Goal: Task Accomplishment & Management: Manage account settings

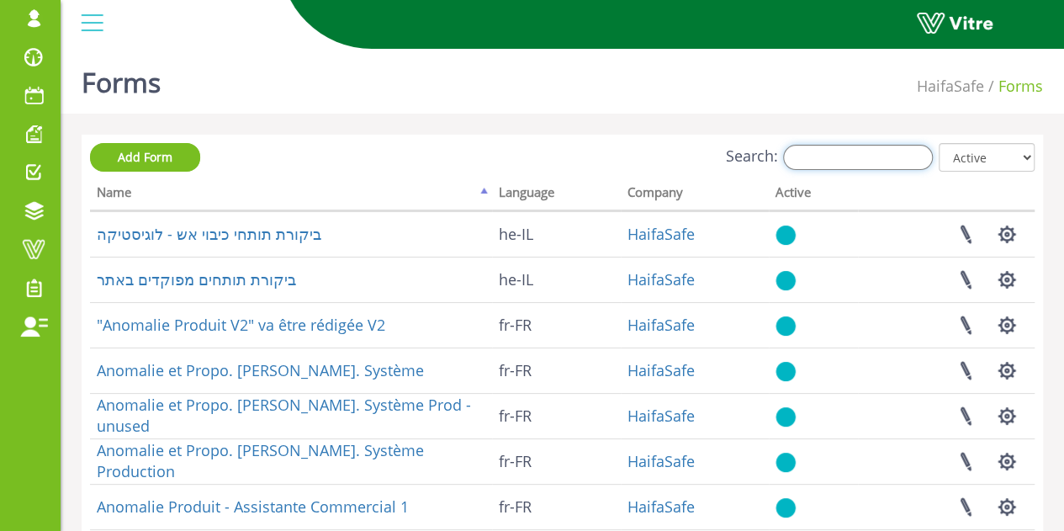
click at [877, 164] on input "Search:" at bounding box center [858, 157] width 150 height 25
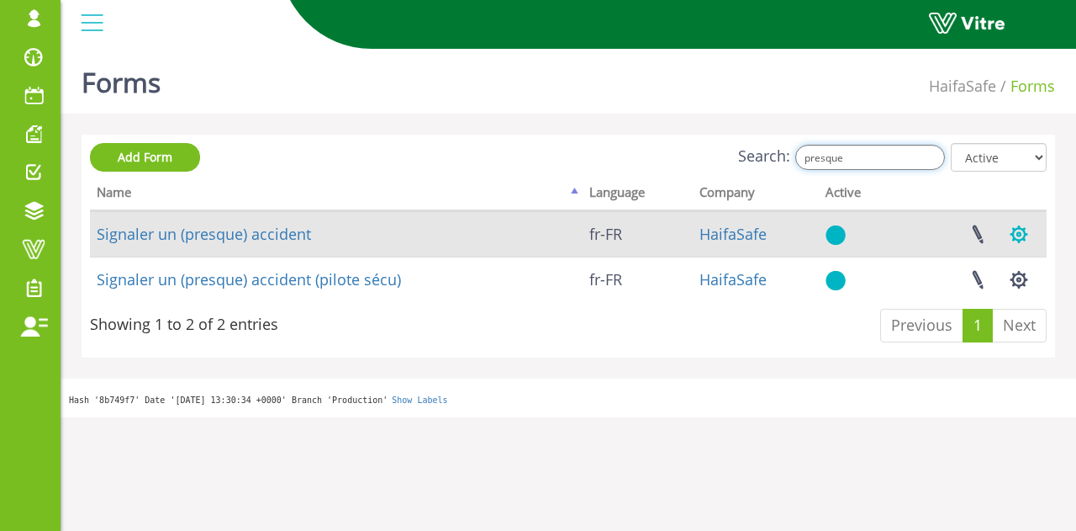
type input "presque"
click at [1022, 234] on button "button" at bounding box center [1019, 234] width 42 height 45
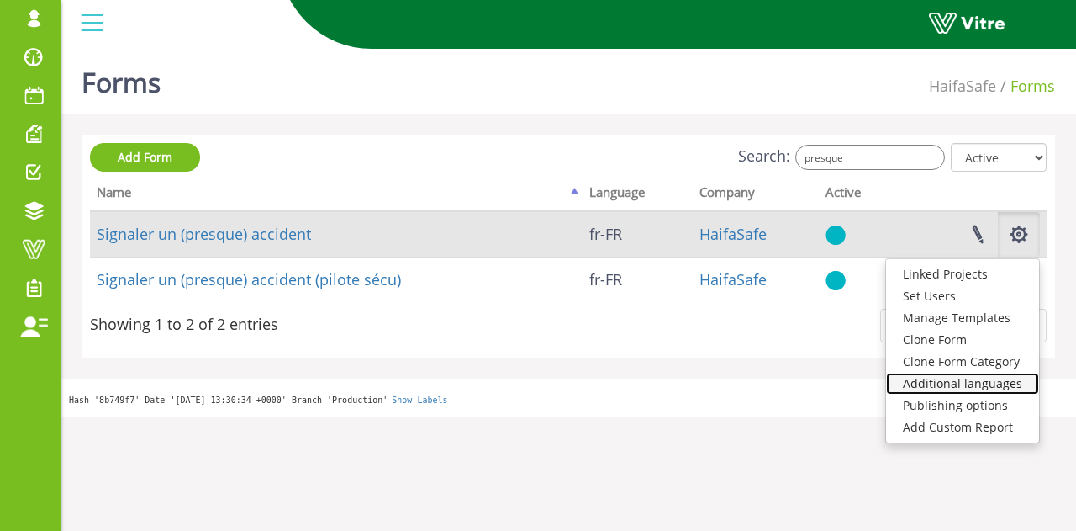
click at [1004, 388] on link "Additional languages" at bounding box center [962, 383] width 153 height 22
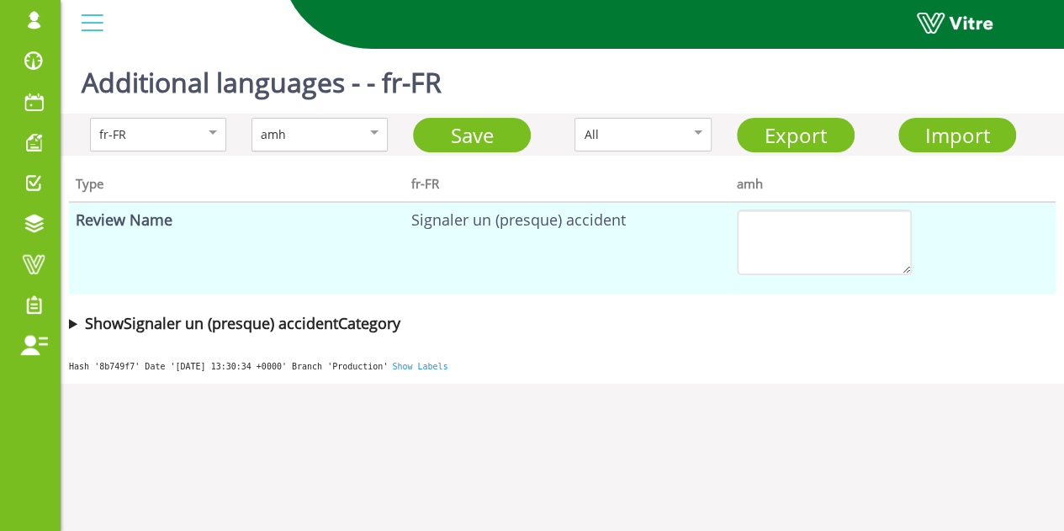
click at [335, 136] on div "amh" at bounding box center [302, 134] width 82 height 18
click at [937, 130] on span "Import" at bounding box center [956, 135] width 65 height 28
click at [325, 136] on div "amh" at bounding box center [302, 134] width 82 height 18
click at [267, 325] on b "Show Signaler un (presque) accident Category" at bounding box center [242, 323] width 315 height 20
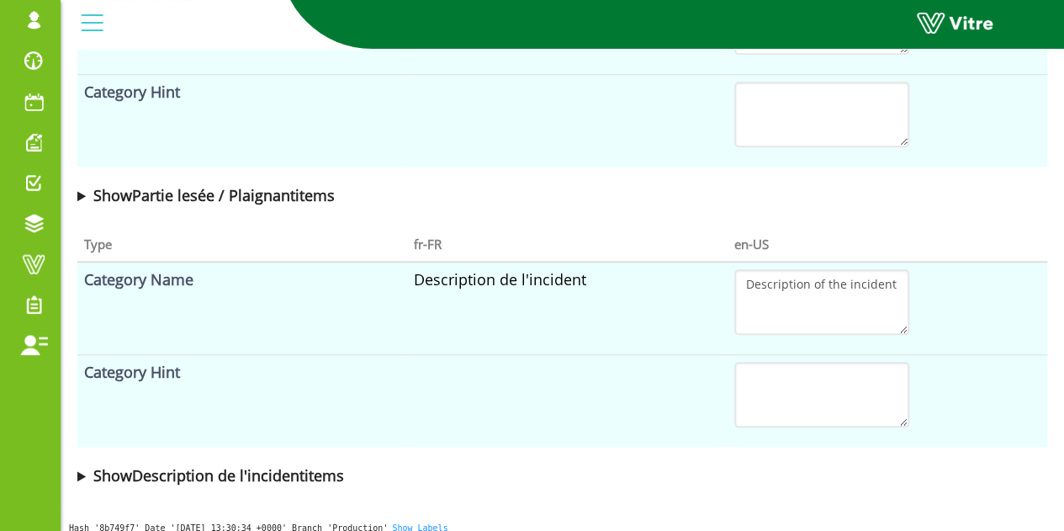
scroll to position [692, 0]
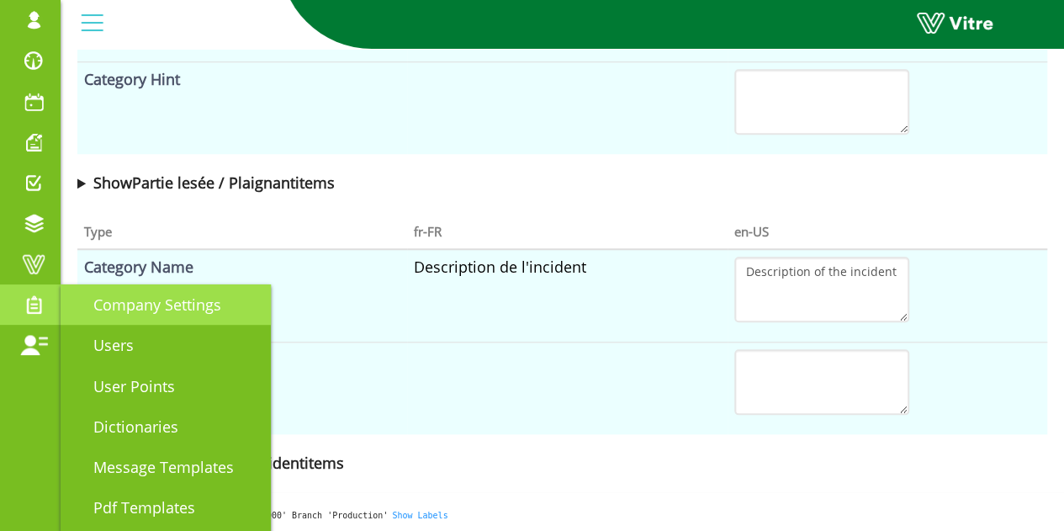
click at [138, 309] on span "Company Settings" at bounding box center [147, 304] width 148 height 20
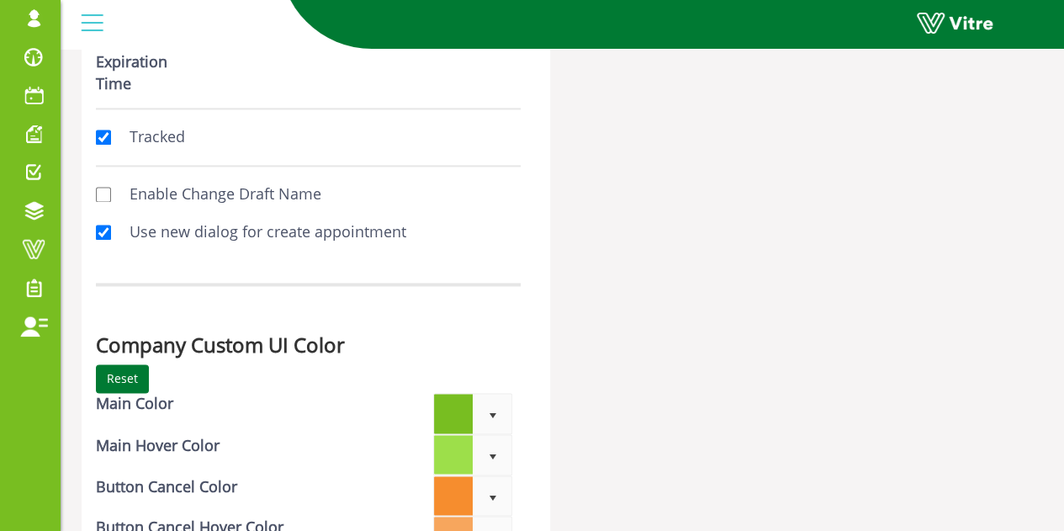
scroll to position [4372, 0]
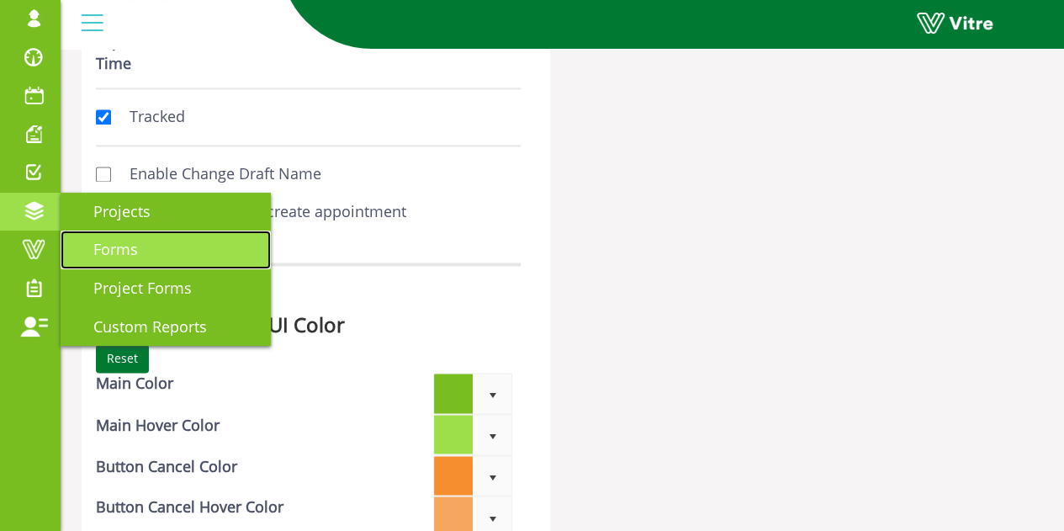
click at [120, 248] on span "Forms" at bounding box center [105, 249] width 65 height 20
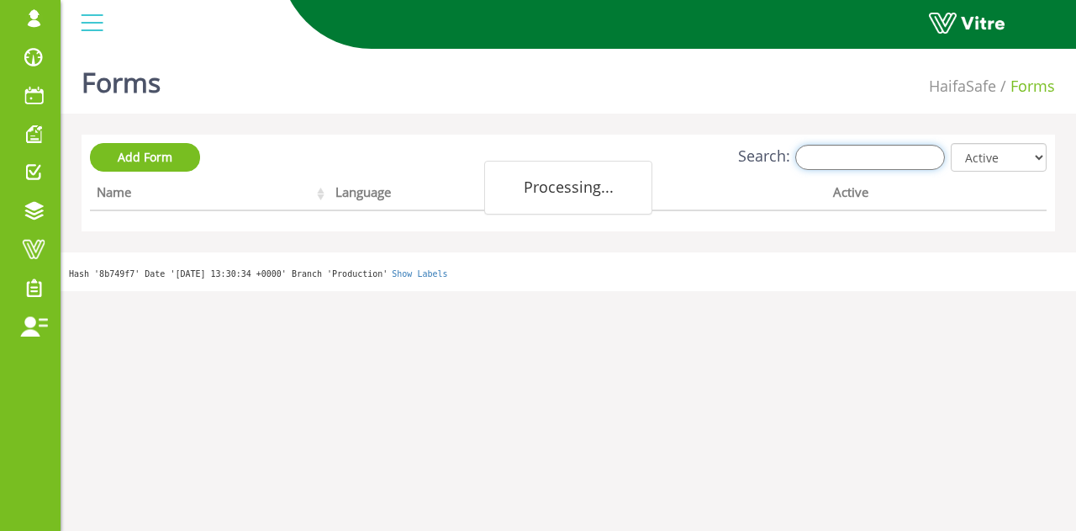
click at [854, 155] on input "Search:" at bounding box center [870, 157] width 150 height 25
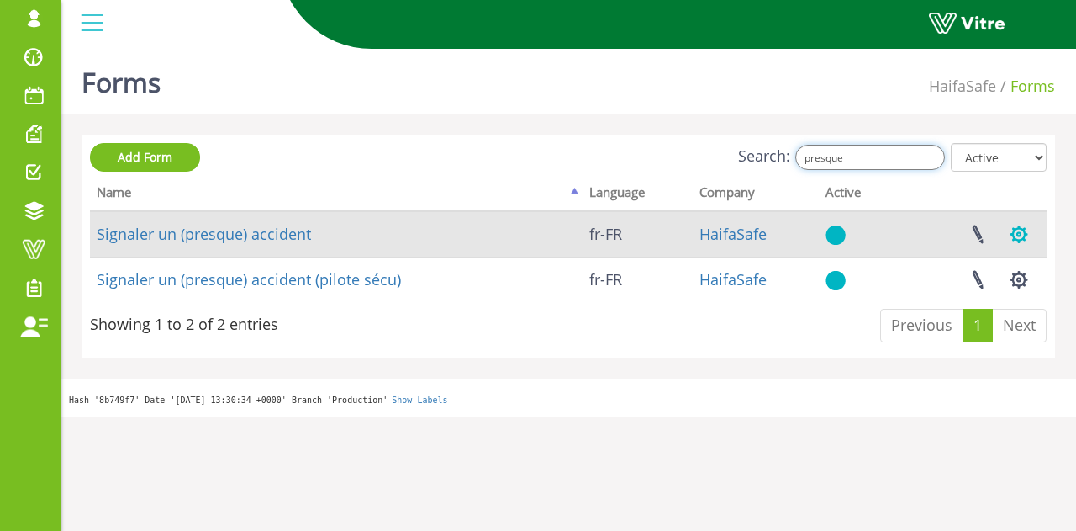
type input "presque"
click at [1022, 238] on button "button" at bounding box center [1019, 234] width 42 height 45
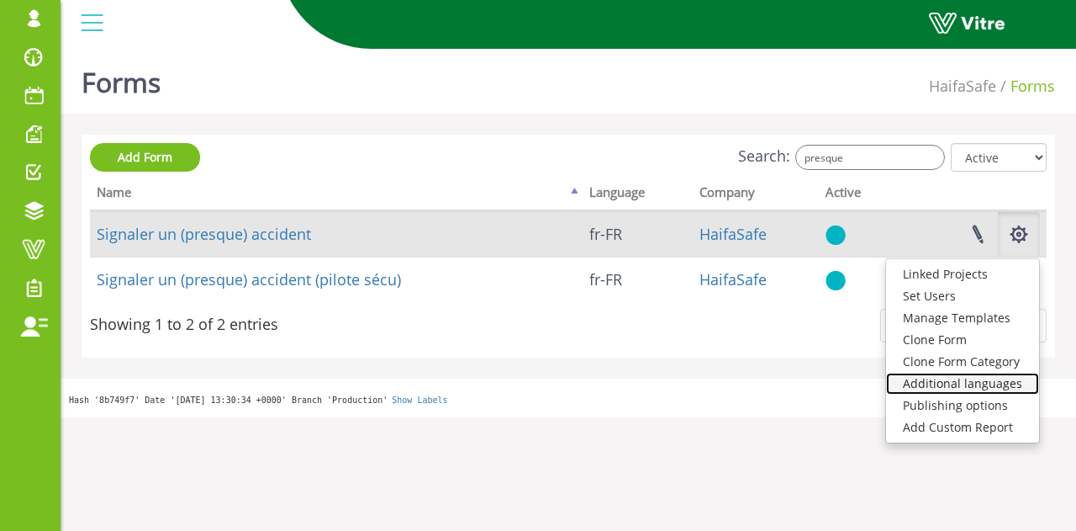
click at [965, 381] on link "Additional languages" at bounding box center [962, 383] width 153 height 22
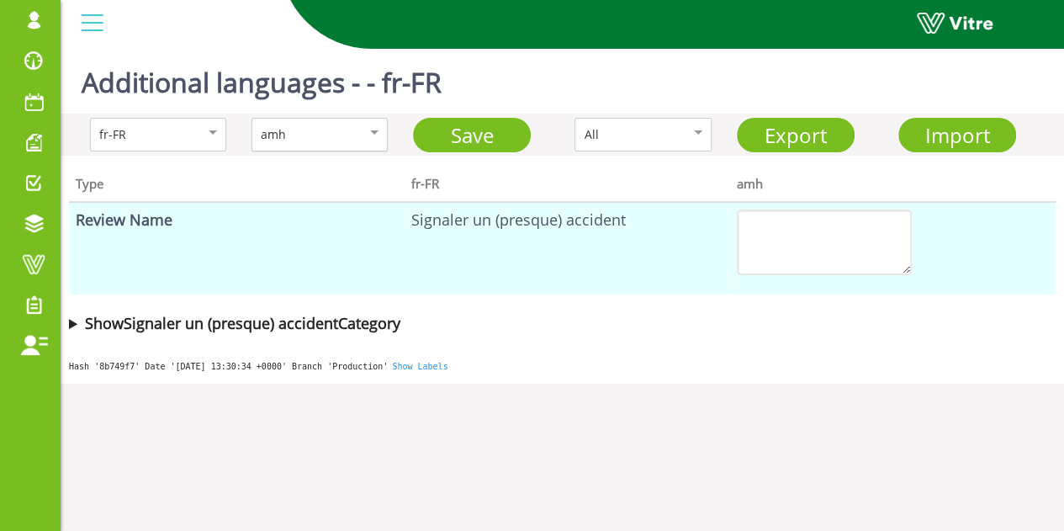
click at [328, 140] on div "amh" at bounding box center [302, 134] width 82 height 18
click at [219, 325] on b "Show Signaler un (presque) accident Category" at bounding box center [242, 323] width 315 height 20
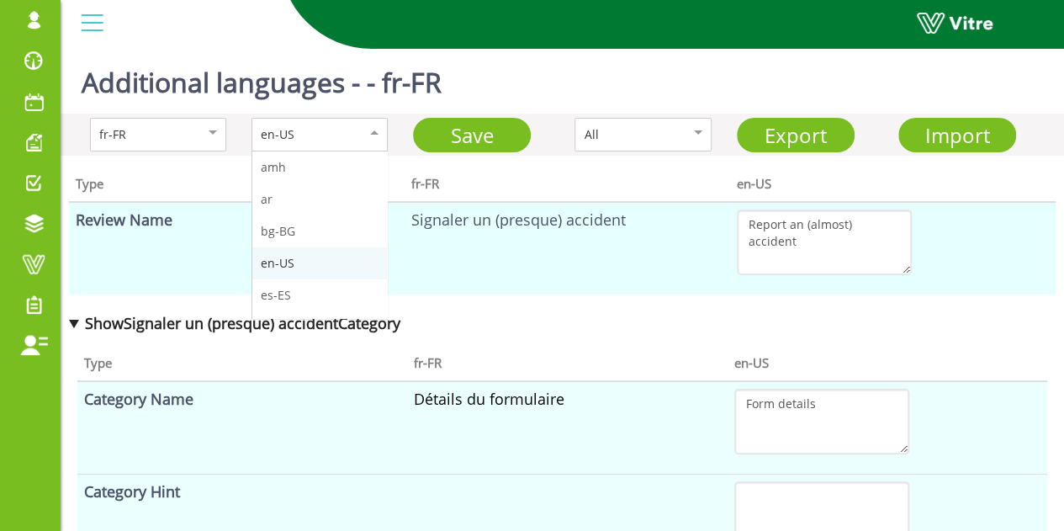
click at [318, 139] on div "en-US" at bounding box center [302, 134] width 82 height 18
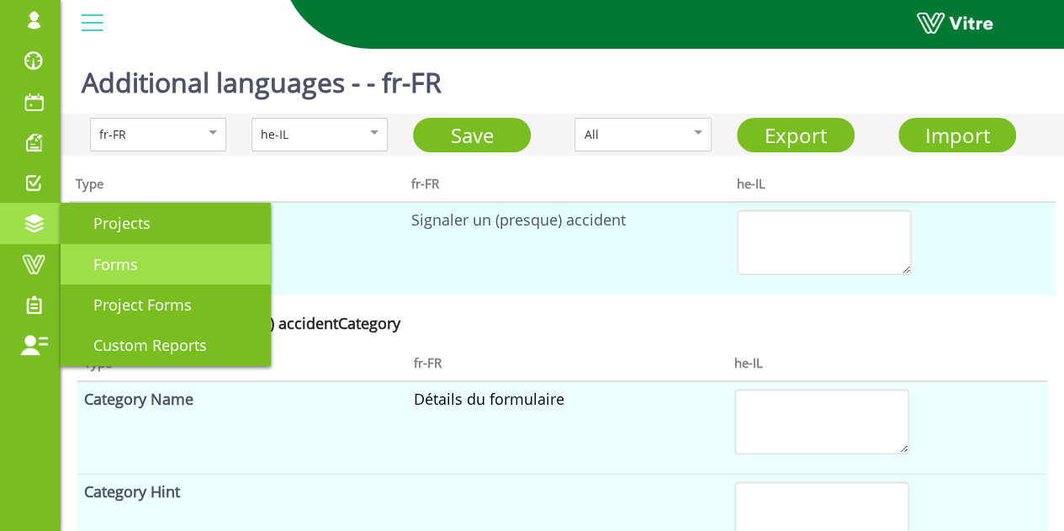
click at [121, 254] on span "Forms" at bounding box center [105, 264] width 65 height 20
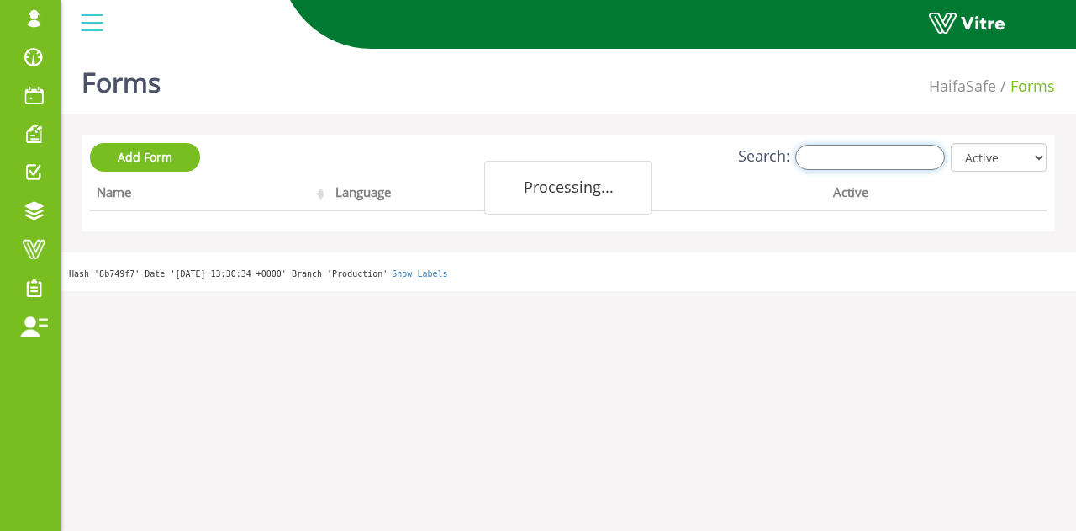
click at [851, 155] on input "Search:" at bounding box center [870, 157] width 150 height 25
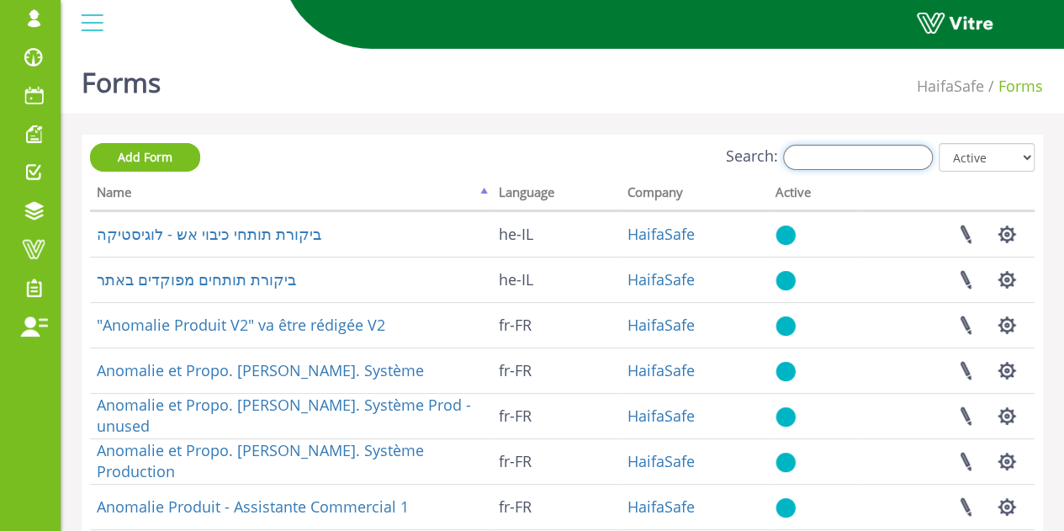
type input "p"
click at [892, 152] on input "Search:" at bounding box center [858, 157] width 150 height 25
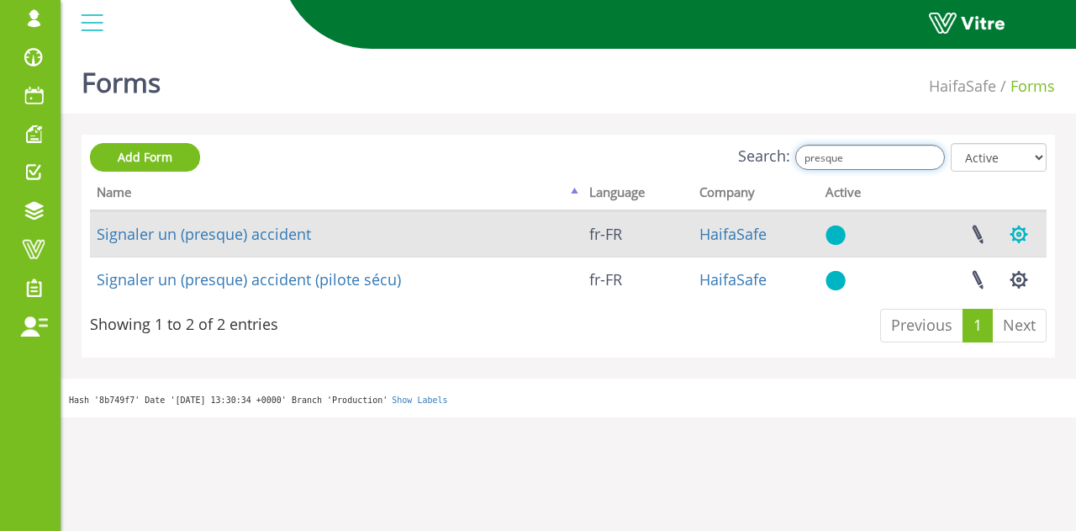
type input "presque"
click at [1020, 238] on button "button" at bounding box center [1019, 234] width 42 height 45
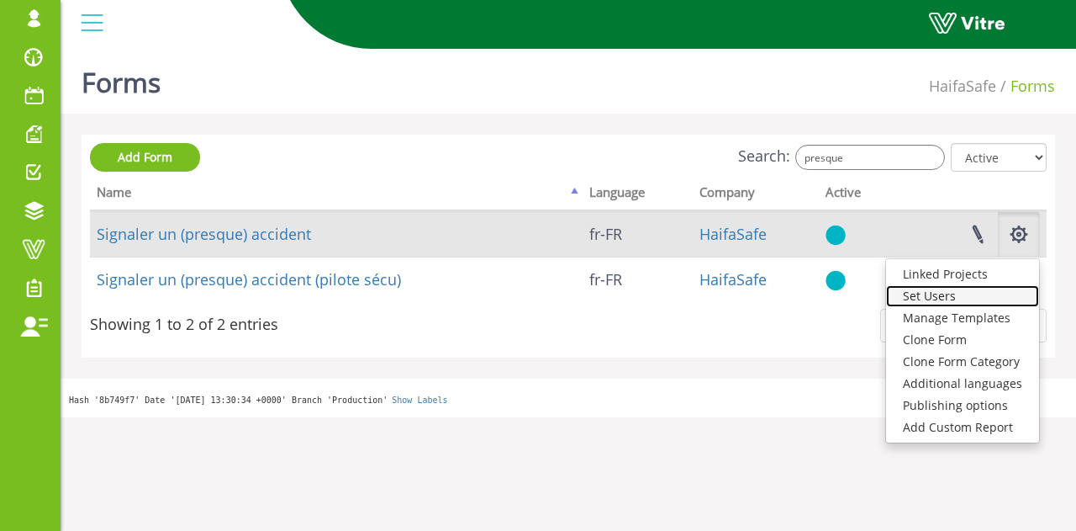
click at [960, 296] on link "Set Users" at bounding box center [962, 296] width 153 height 22
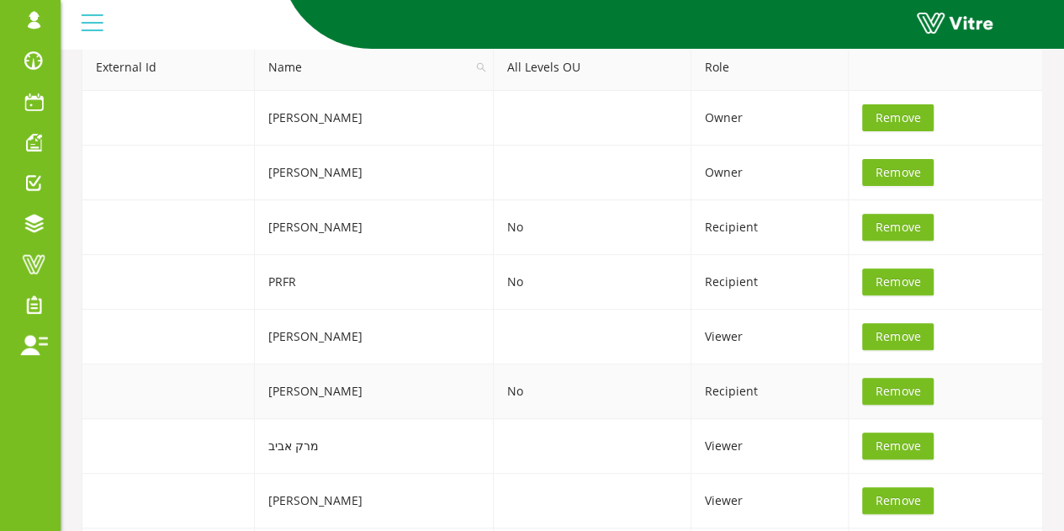
scroll to position [252, 0]
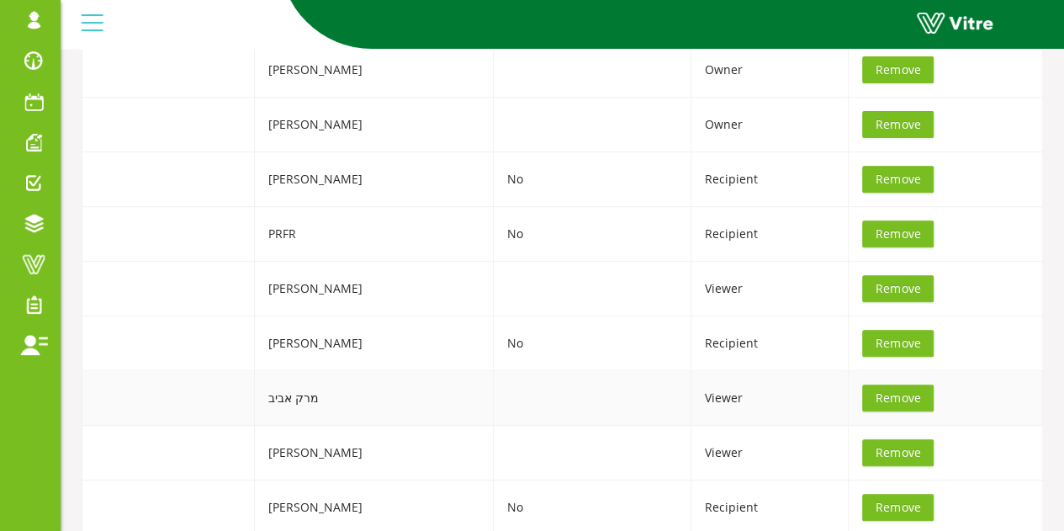
click at [288, 399] on td "מרק אביב" at bounding box center [374, 398] width 239 height 55
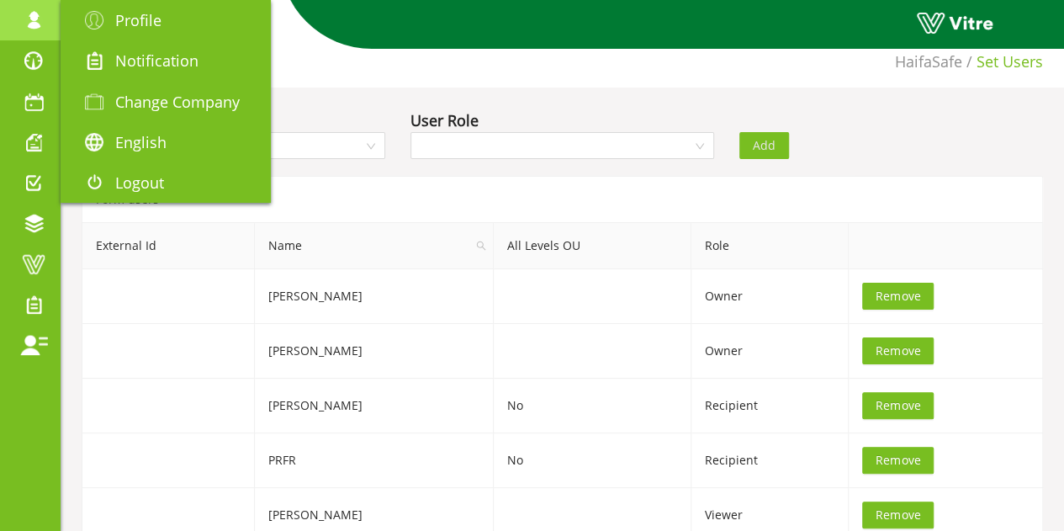
scroll to position [0, 0]
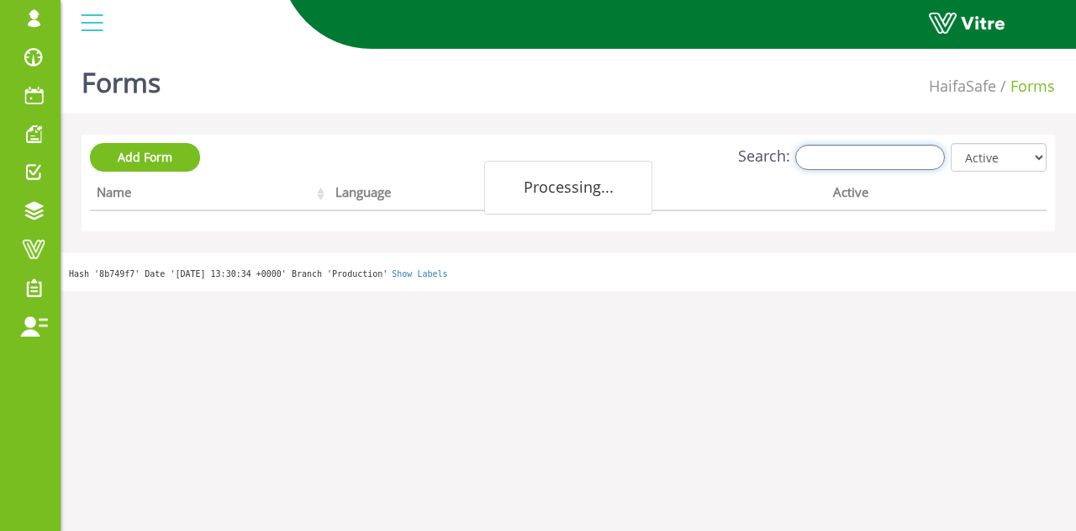
click at [895, 159] on input "Search:" at bounding box center [870, 157] width 150 height 25
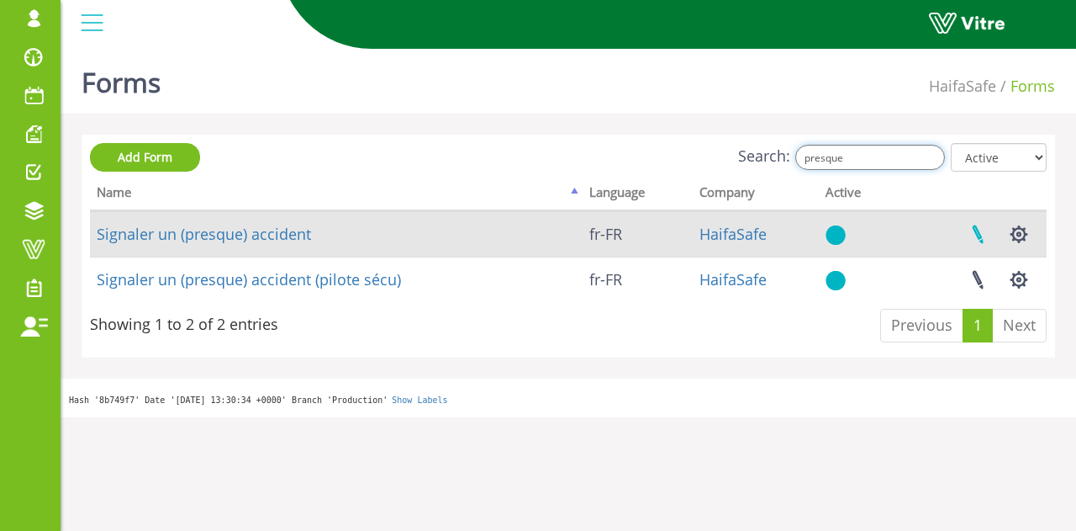
type input "presque"
click at [980, 233] on link at bounding box center [978, 234] width 42 height 45
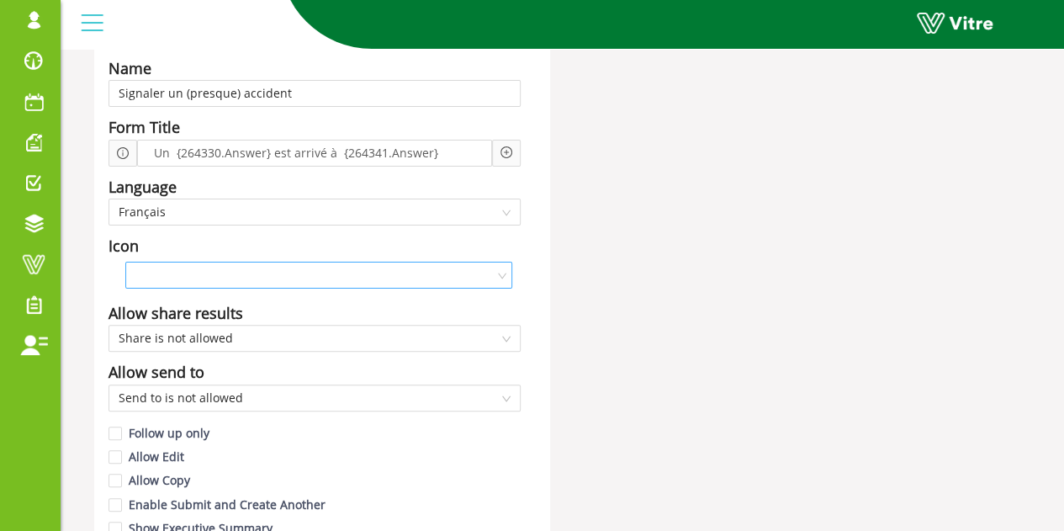
scroll to position [15, 0]
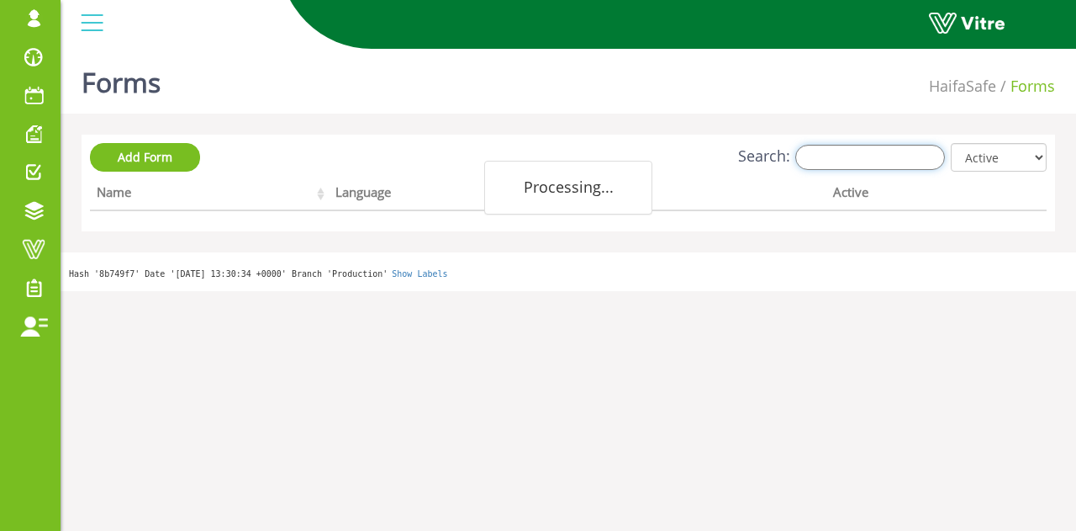
click at [856, 151] on input "Search:" at bounding box center [870, 157] width 150 height 25
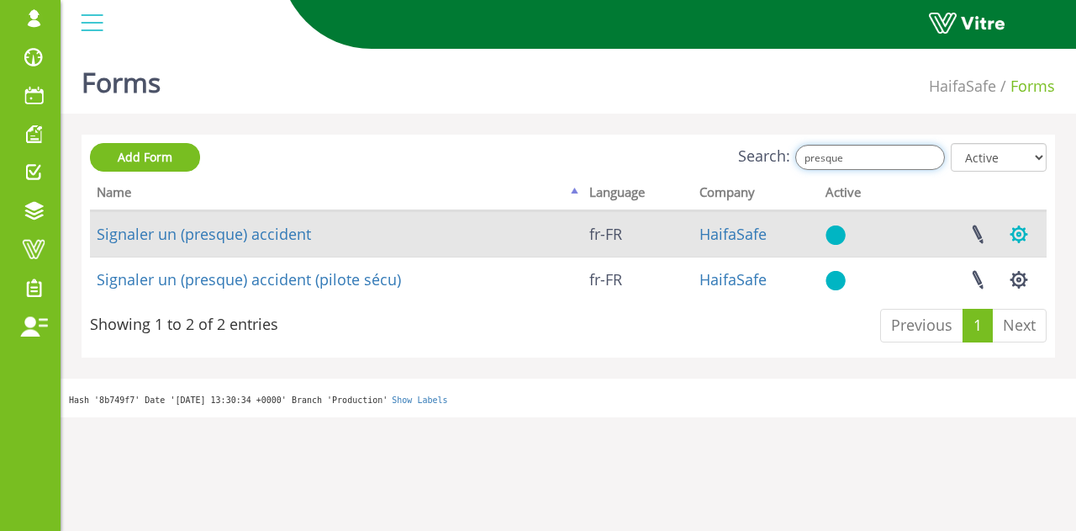
type input "presque"
click at [1022, 232] on button "button" at bounding box center [1019, 234] width 42 height 45
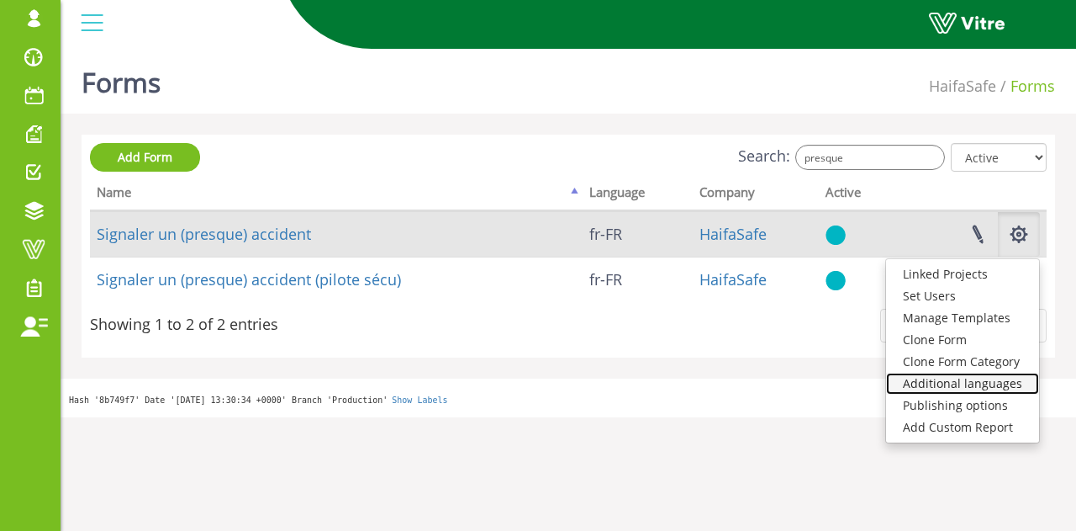
click at [988, 380] on link "Additional languages" at bounding box center [962, 383] width 153 height 22
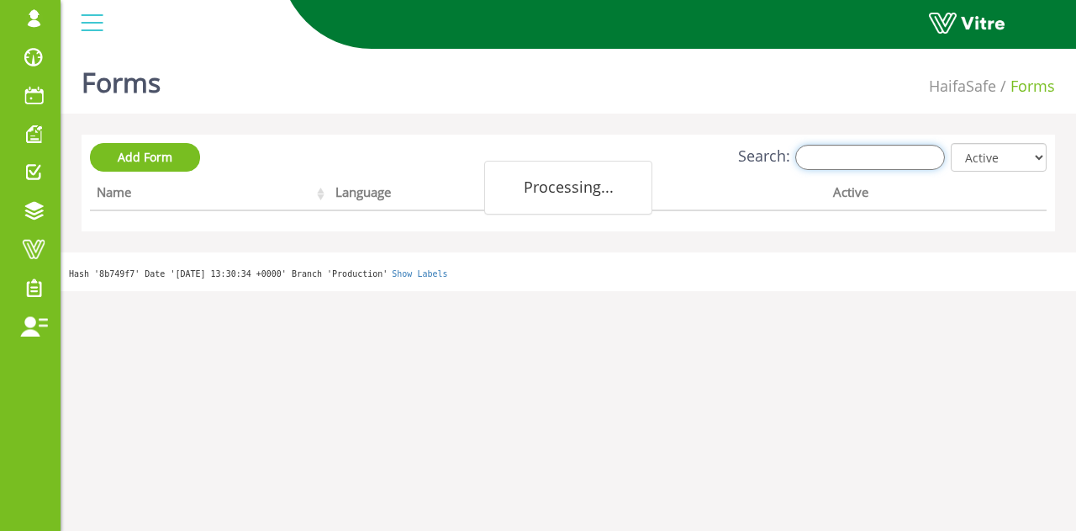
click at [885, 161] on input "Search:" at bounding box center [870, 157] width 150 height 25
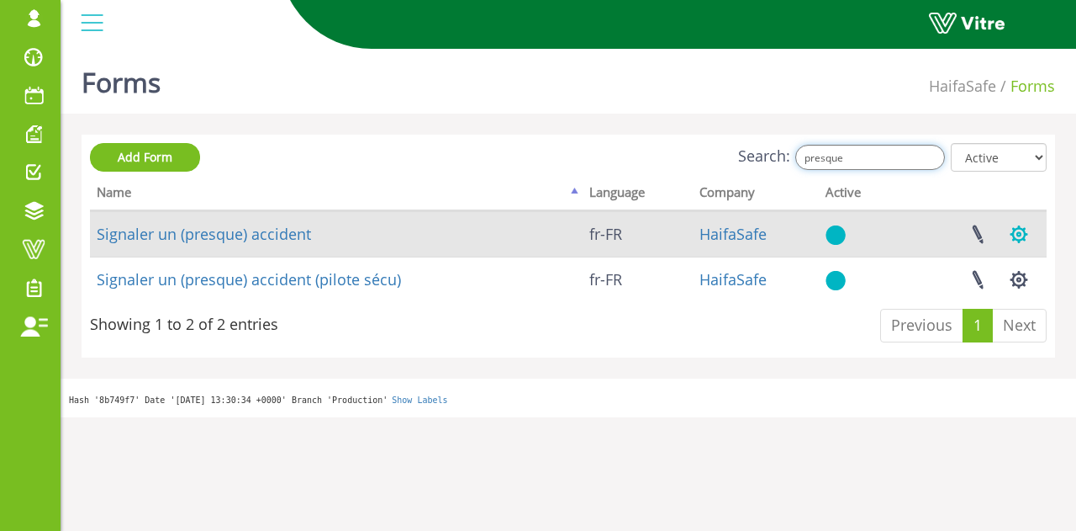
type input "presque"
click at [1016, 230] on button "button" at bounding box center [1019, 234] width 42 height 45
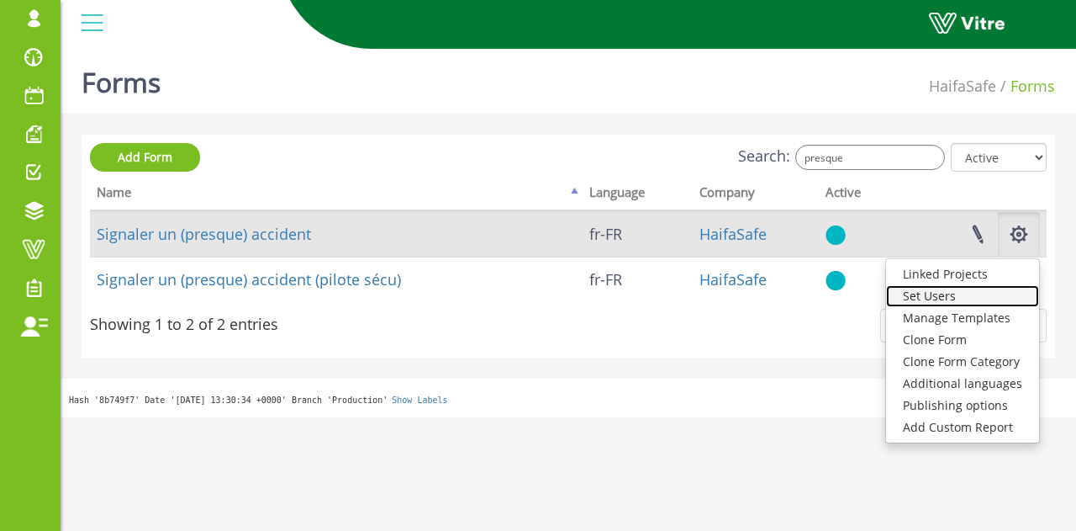
click at [940, 295] on link "Set Users" at bounding box center [962, 296] width 153 height 22
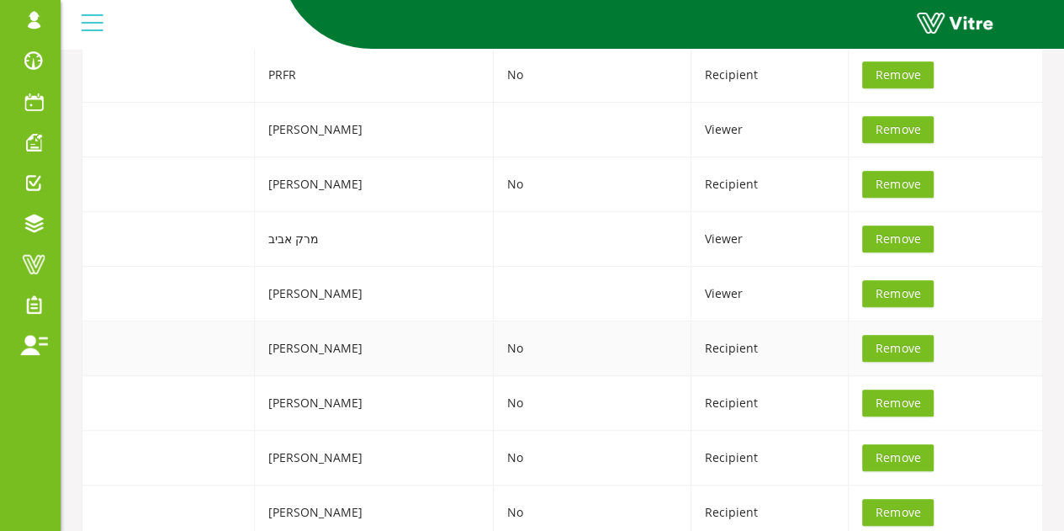
scroll to position [420, 0]
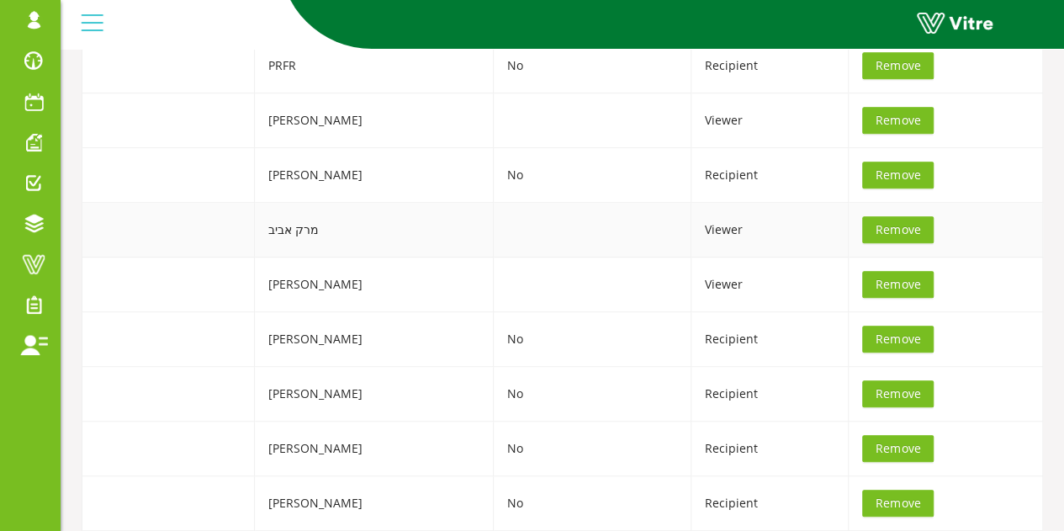
click at [353, 224] on td "מרק אביב" at bounding box center [374, 230] width 239 height 55
drag, startPoint x: 515, startPoint y: 225, endPoint x: 535, endPoint y: 225, distance: 20.2
click at [515, 225] on td at bounding box center [593, 230] width 198 height 55
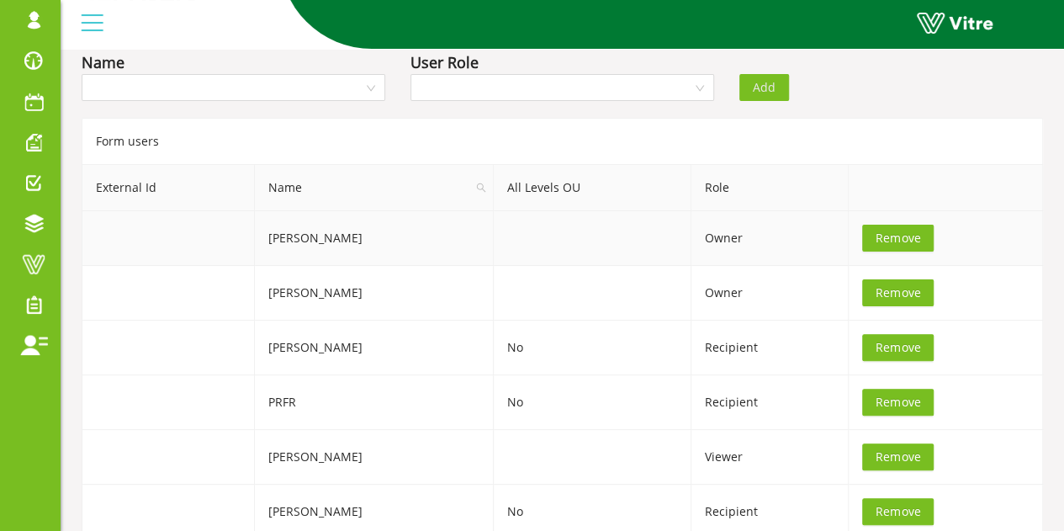
scroll to position [0, 0]
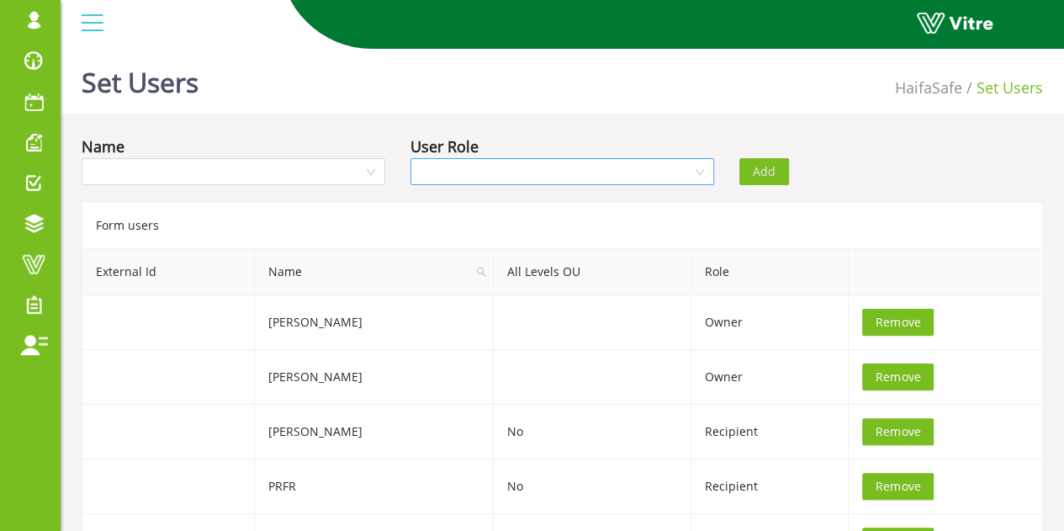
click at [448, 169] on input "search" at bounding box center [556, 171] width 272 height 25
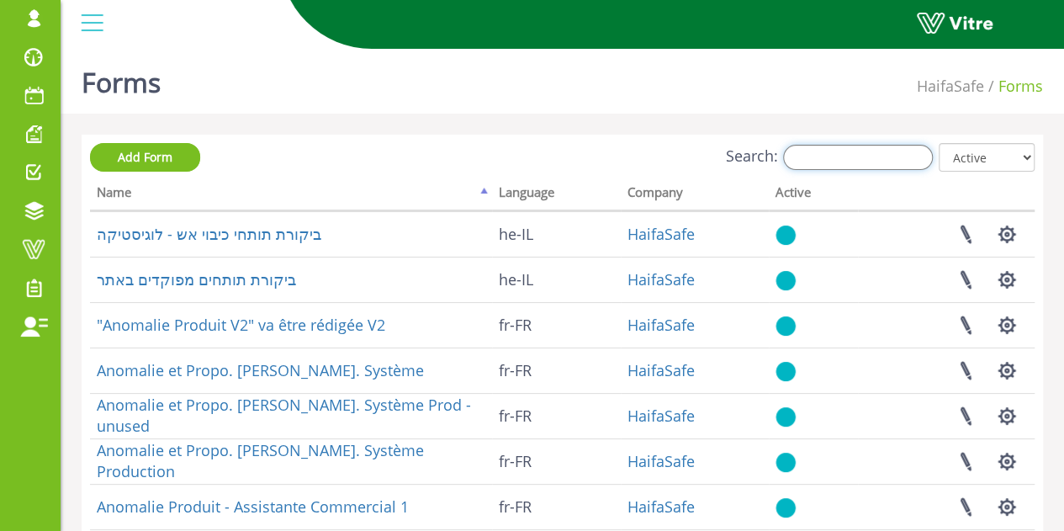
click at [827, 161] on input "Search:" at bounding box center [858, 157] width 150 height 25
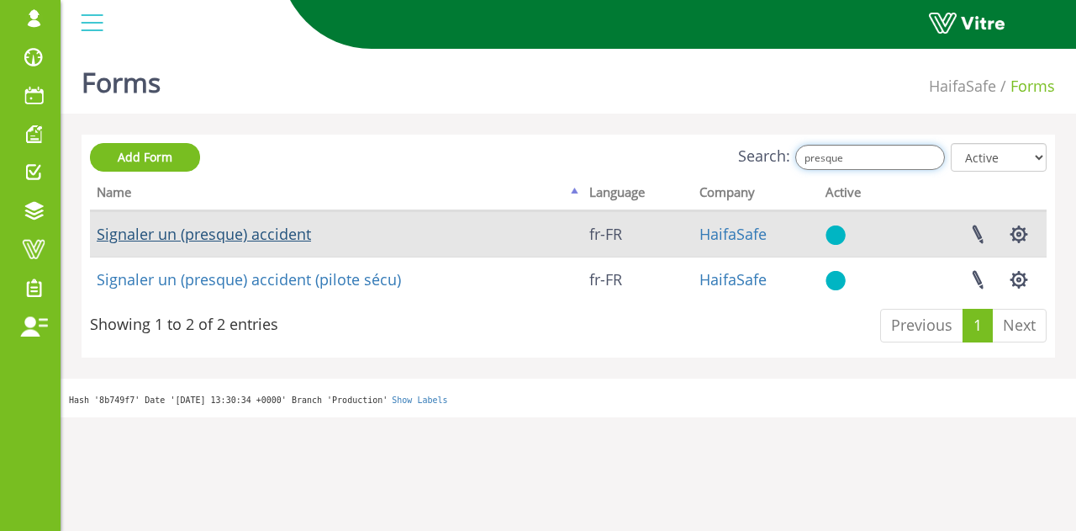
type input "presque"
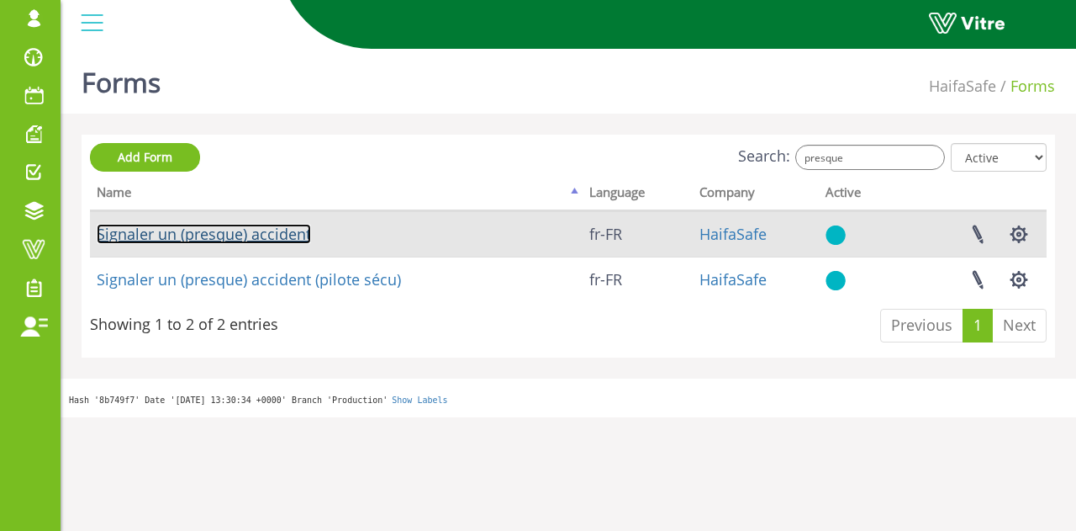
click at [253, 235] on link "Signaler un (presque) accident" at bounding box center [204, 234] width 214 height 20
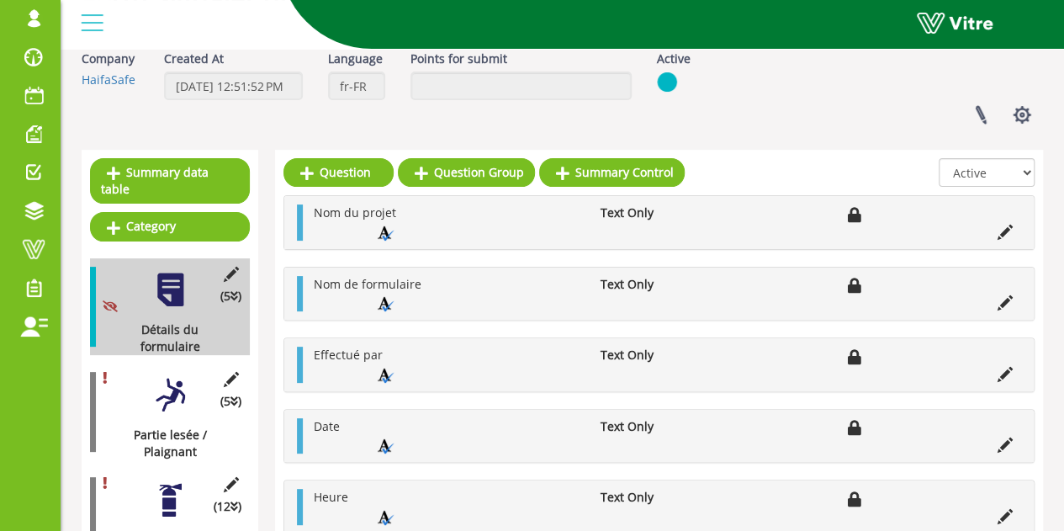
scroll to position [168, 0]
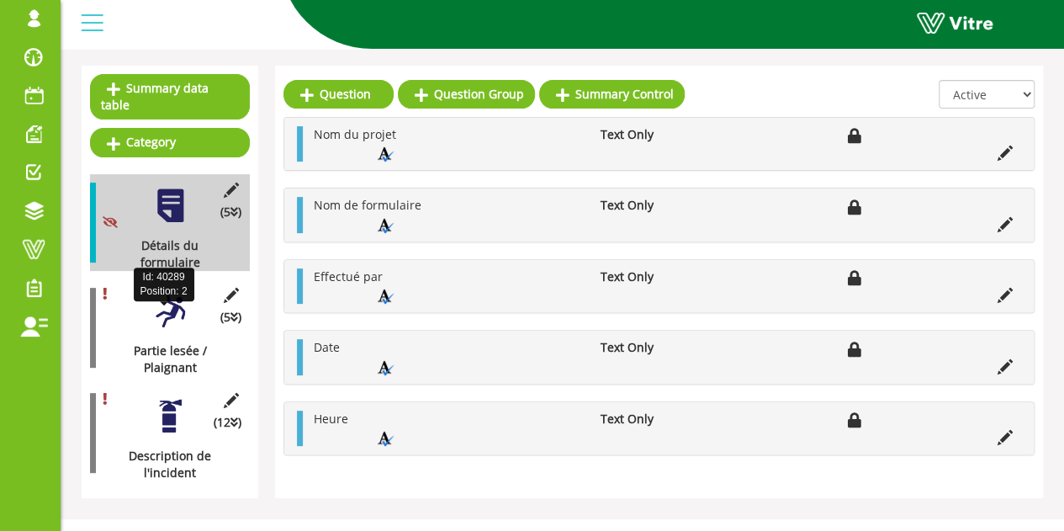
click at [172, 300] on div "(5 ) Partie lesée / Plaignant" at bounding box center [170, 327] width 160 height 97
click at [170, 293] on div at bounding box center [170, 311] width 38 height 38
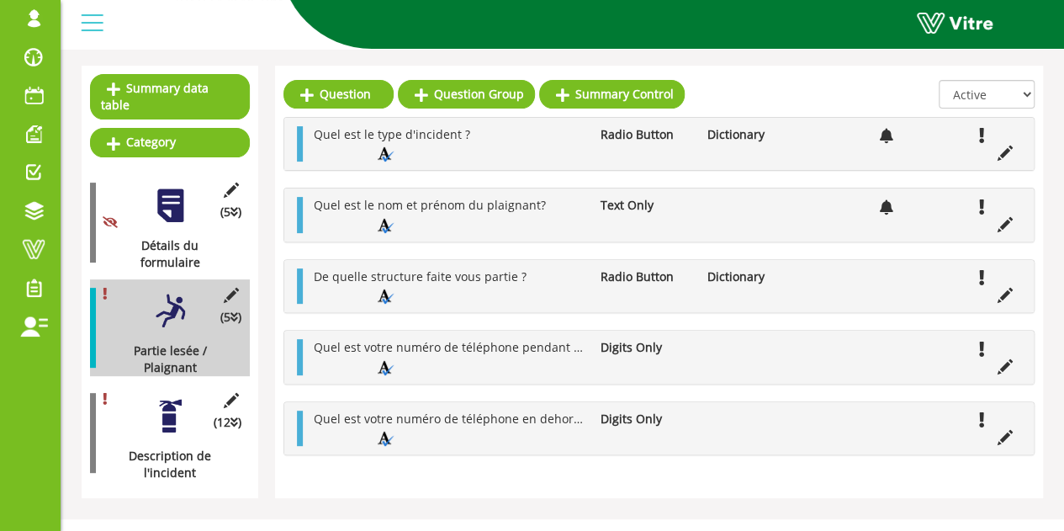
click at [174, 397] on div at bounding box center [170, 416] width 38 height 38
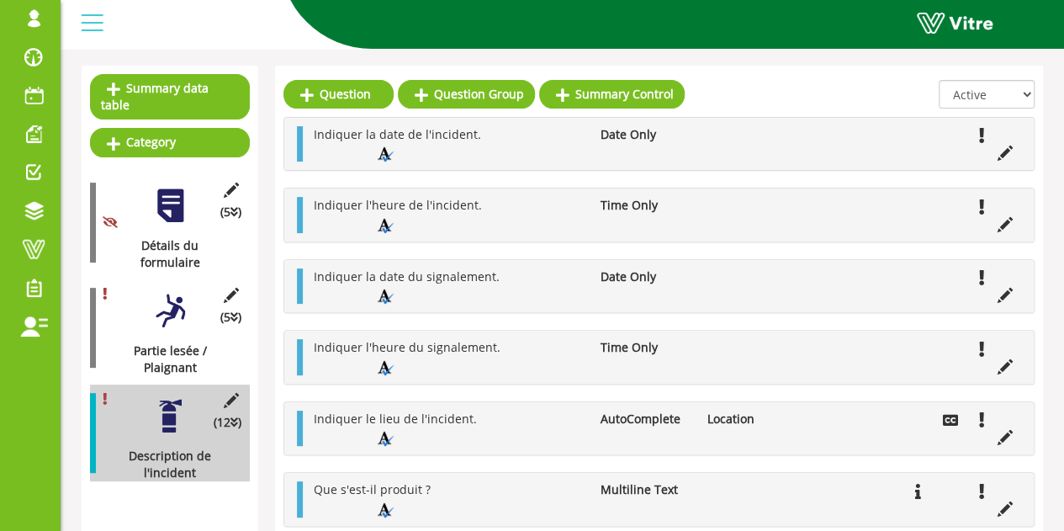
click at [190, 183] on div "(5 ) Détails du formulaire" at bounding box center [170, 222] width 160 height 97
click at [175, 187] on div at bounding box center [170, 206] width 38 height 38
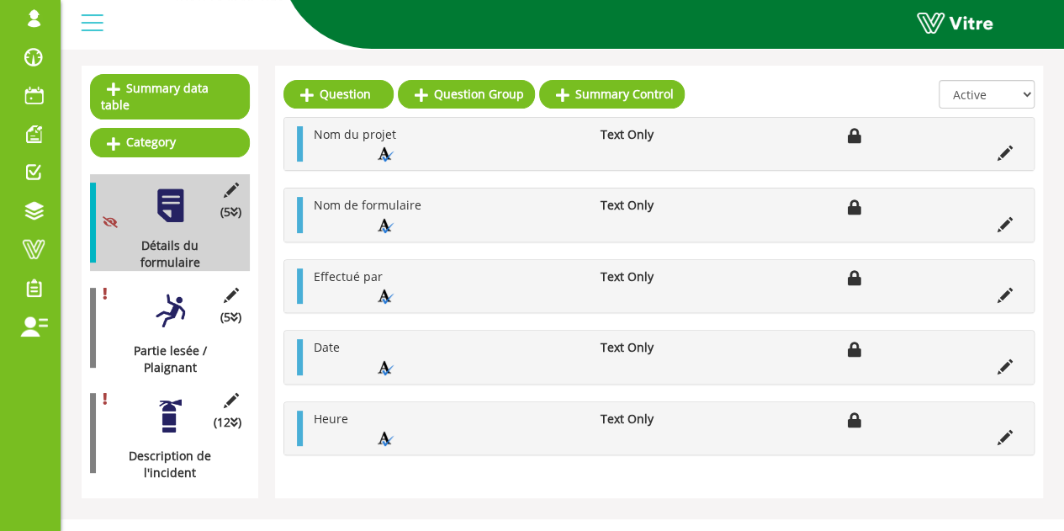
click at [177, 292] on div at bounding box center [170, 311] width 38 height 38
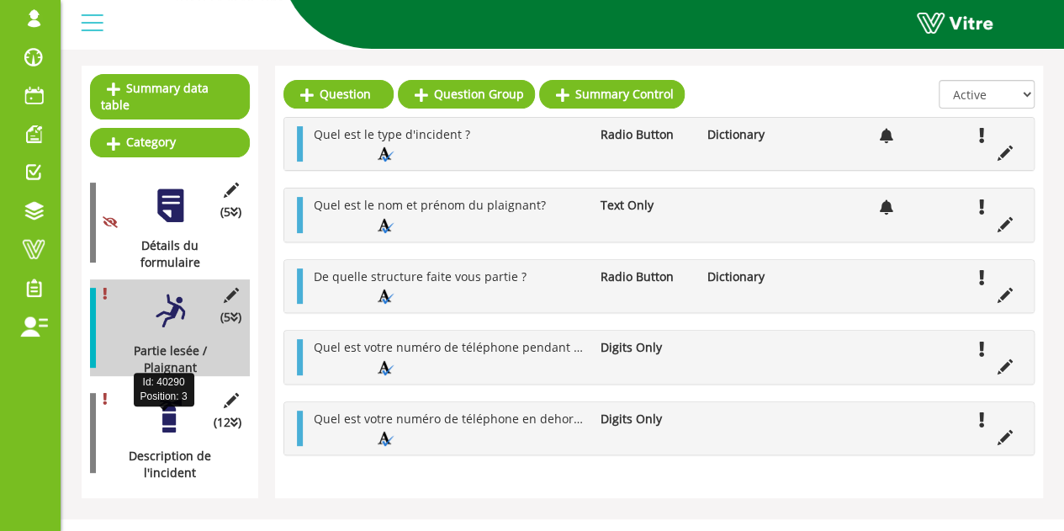
click at [161, 447] on div "Description de l'incident" at bounding box center [163, 464] width 147 height 34
click at [167, 397] on div at bounding box center [170, 416] width 38 height 38
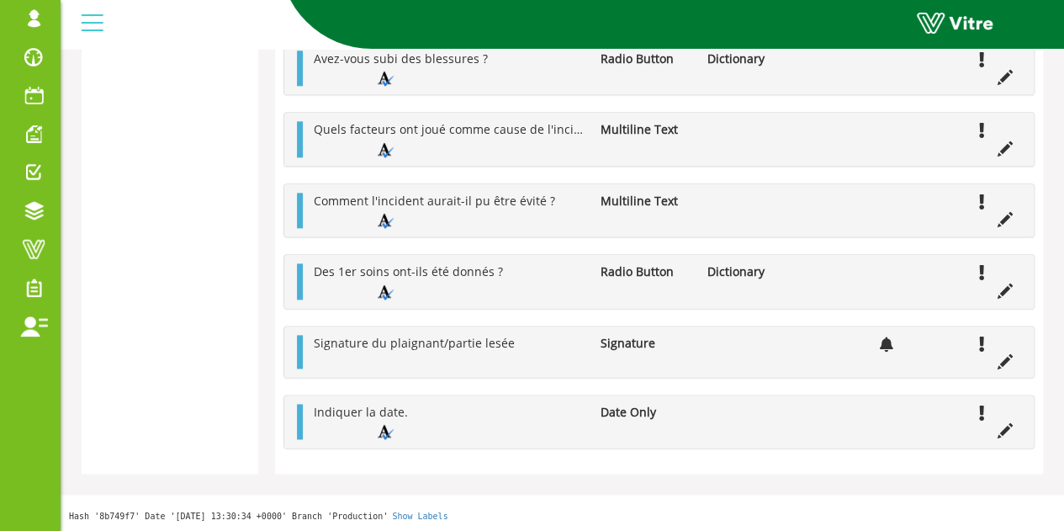
scroll to position [938, 0]
click at [1006, 357] on icon at bounding box center [1004, 359] width 15 height 15
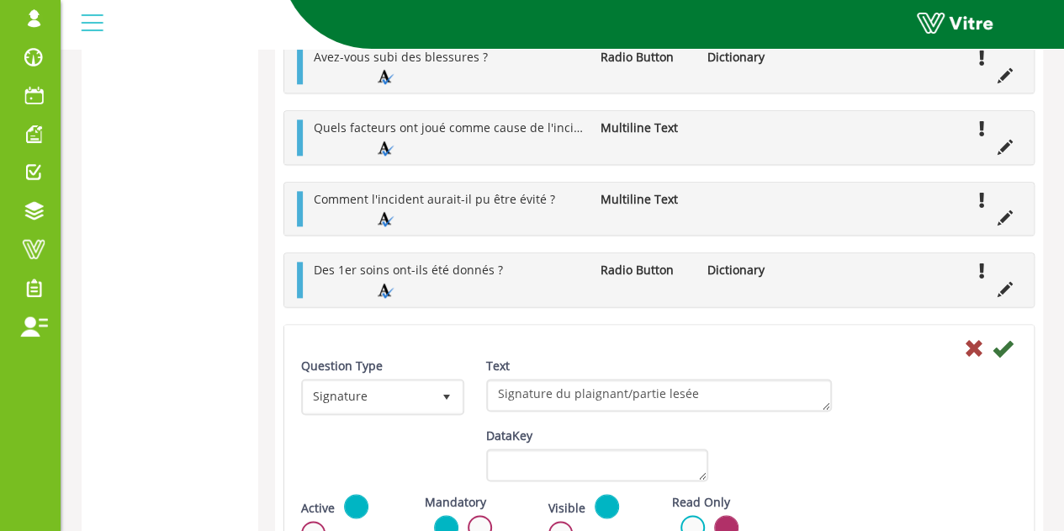
click at [1001, 359] on div "Question Type Signature 14 Text Signature du plaignant/partie lesée" at bounding box center [658, 392] width 741 height 70
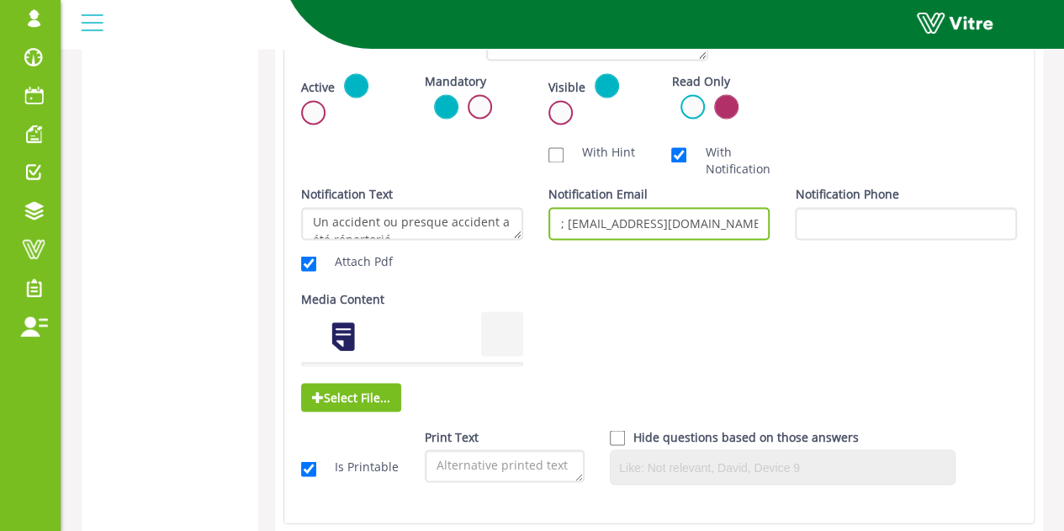
scroll to position [0, 1174]
drag, startPoint x: 689, startPoint y: 219, endPoint x: 831, endPoint y: 212, distance: 141.5
click at [831, 212] on div "Notification Text Un accident ou presque accident a été répertorié. Attach Pdf …" at bounding box center [658, 232] width 741 height 92
click at [645, 223] on input "quentin.hivet@haifa-group.com; Yann.Oriant@haifa-group.com; Sebastien.Caux@haif…" at bounding box center [659, 223] width 222 height 33
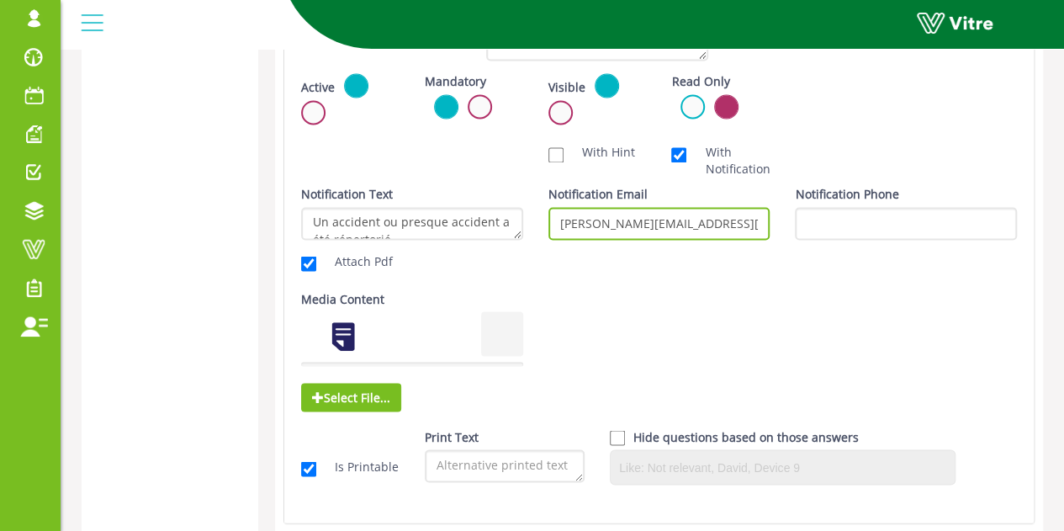
drag, startPoint x: 708, startPoint y: 215, endPoint x: 451, endPoint y: 230, distance: 257.7
click at [451, 230] on div "Notification Text Un accident ou presque accident a été répertorié. Attach Pdf …" at bounding box center [658, 232] width 741 height 92
click at [634, 221] on input "quentin.hivet@haifa-group.com; Yann.Oriant@haifa-group.com; Sebastien.Caux@haif…" at bounding box center [659, 223] width 222 height 33
drag, startPoint x: 737, startPoint y: 219, endPoint x: 404, endPoint y: 221, distance: 333.8
click at [404, 221] on div "Notification Text Un accident ou presque accident a été répertorié. Attach Pdf …" at bounding box center [658, 232] width 741 height 92
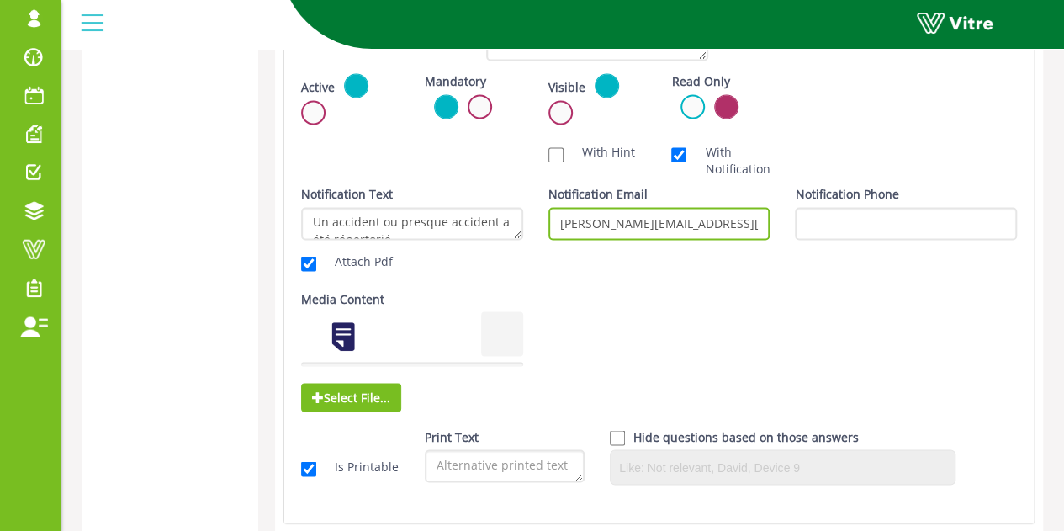
click at [650, 211] on input "Yann.Oriant@haifa-group.com; Sebastien.Caux@haifa-group.com; lesreveils34160@gm…" at bounding box center [659, 223] width 222 height 33
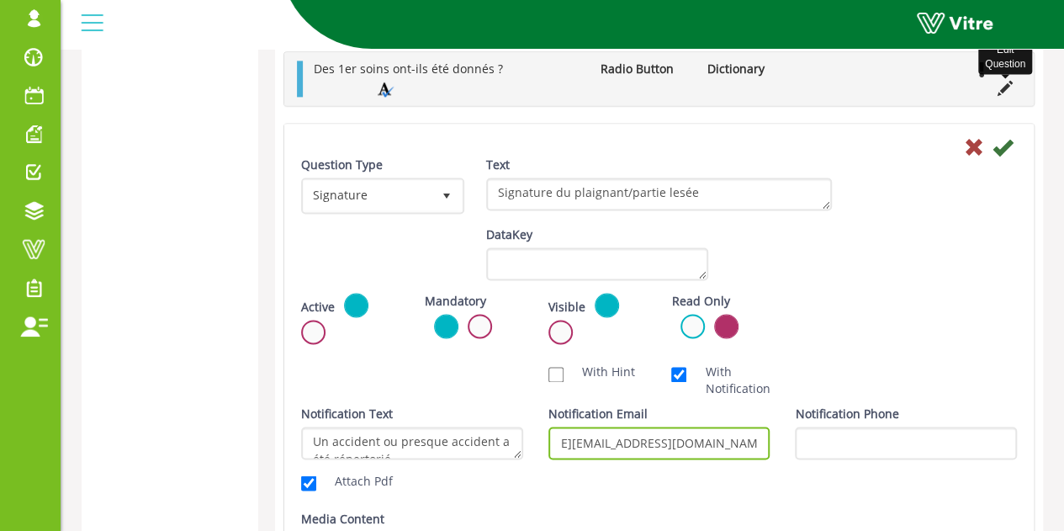
scroll to position [1083, 0]
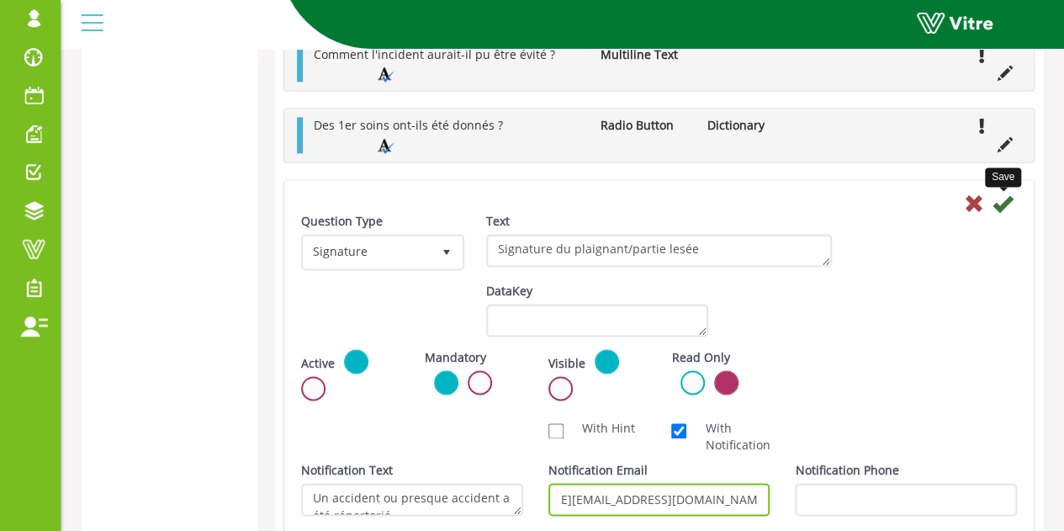
type input "Yann.Oriant@haifa-group.com; Sebastien.Caux@haifa-group.com; lesreveils34160@gm…"
click at [1003, 210] on icon at bounding box center [1002, 203] width 20 height 20
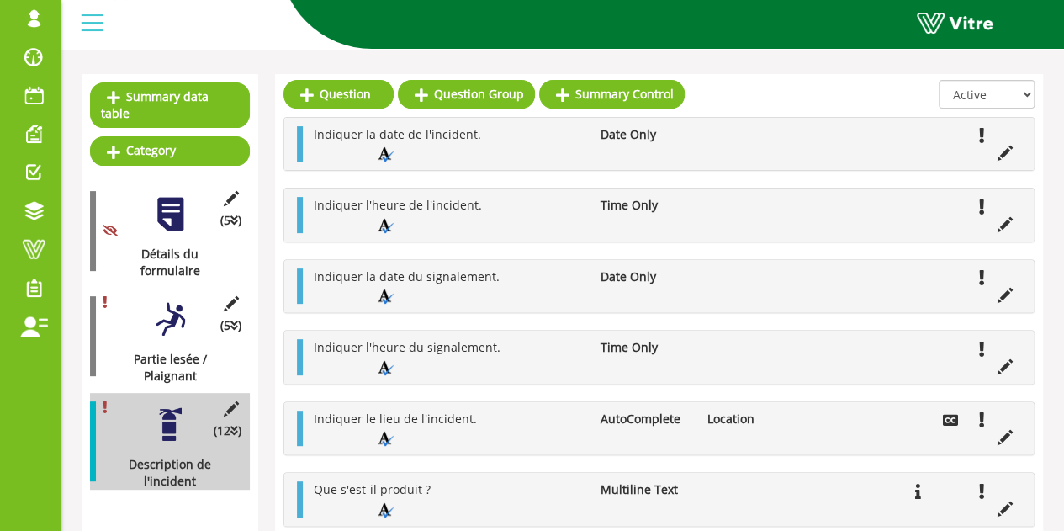
scroll to position [663, 0]
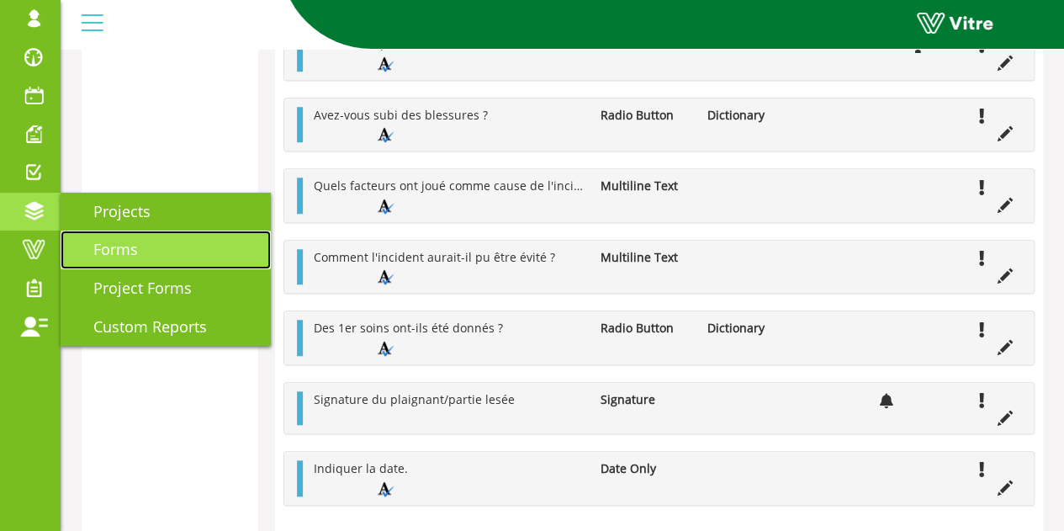
click at [97, 241] on span "Forms" at bounding box center [105, 249] width 65 height 20
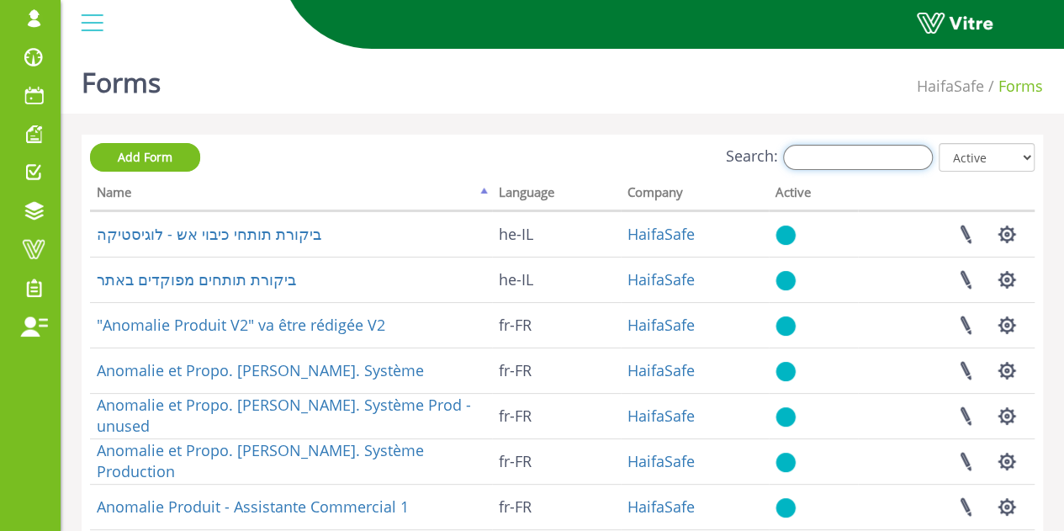
click at [888, 151] on input "Search:" at bounding box center [858, 157] width 150 height 25
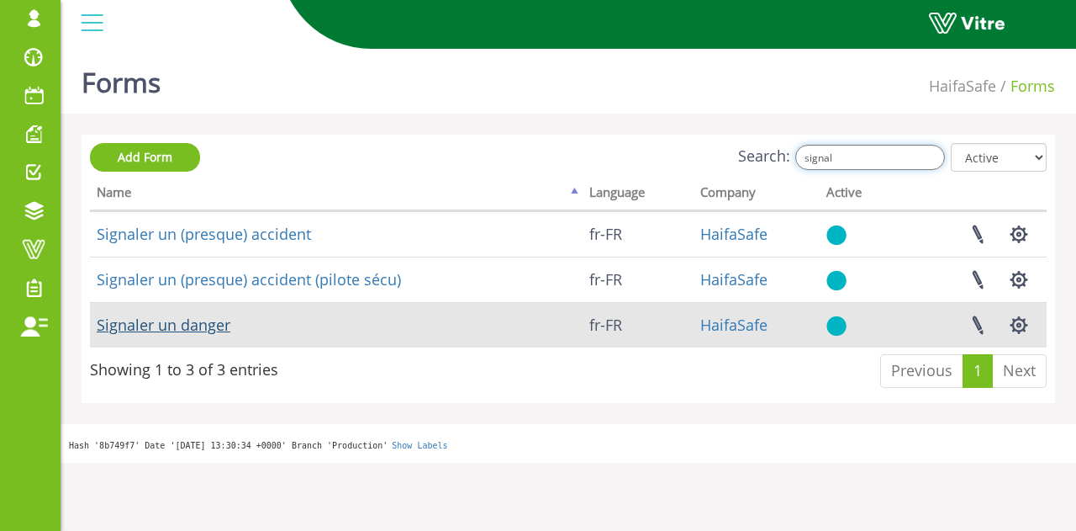
type input "signal"
click at [180, 327] on link "Signaler un danger" at bounding box center [164, 324] width 134 height 20
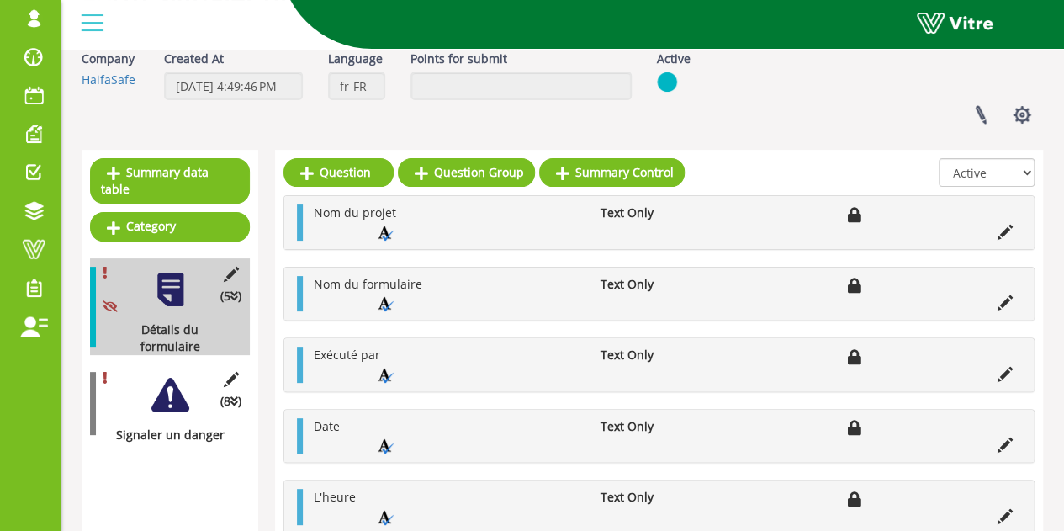
click at [169, 376] on div at bounding box center [170, 395] width 38 height 38
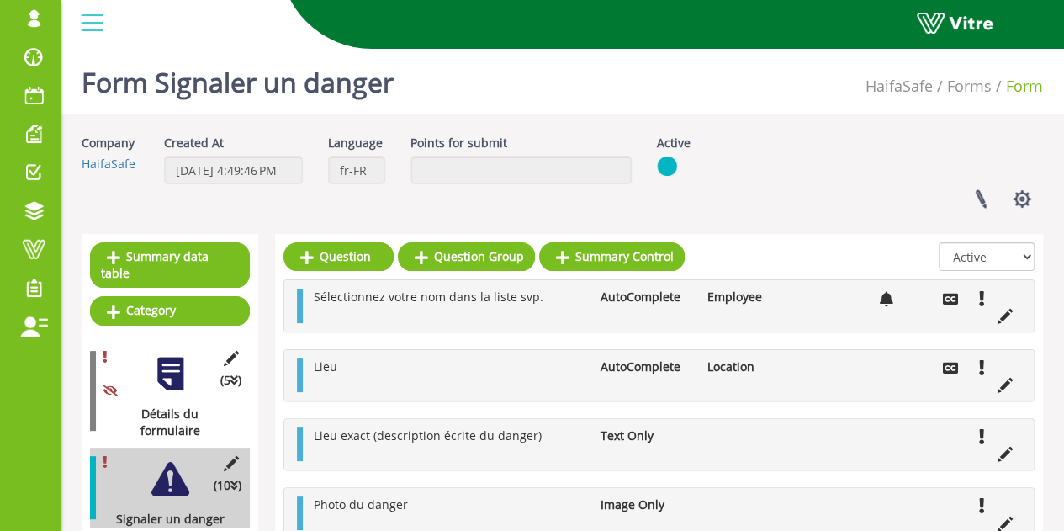
click at [156, 355] on div at bounding box center [170, 374] width 38 height 38
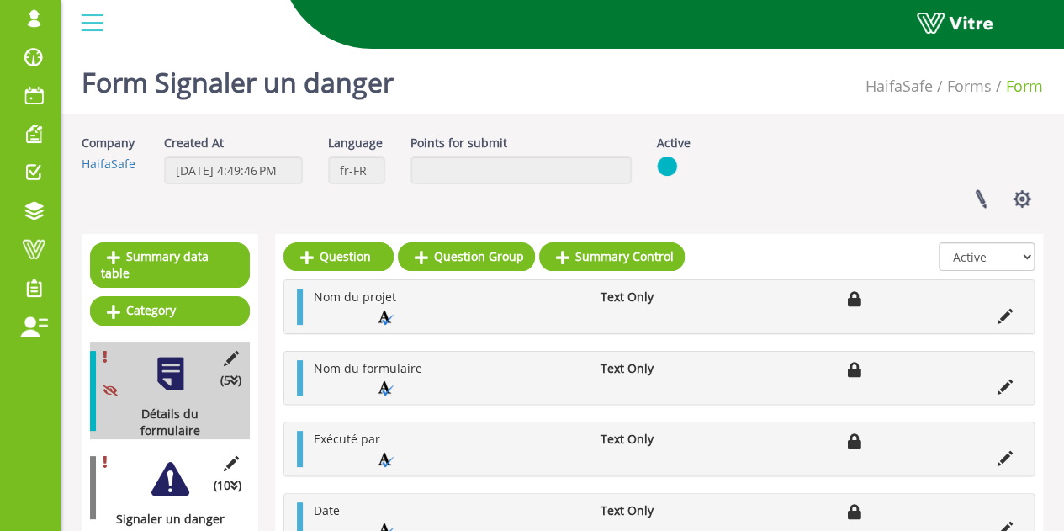
click at [180, 460] on div at bounding box center [170, 479] width 38 height 38
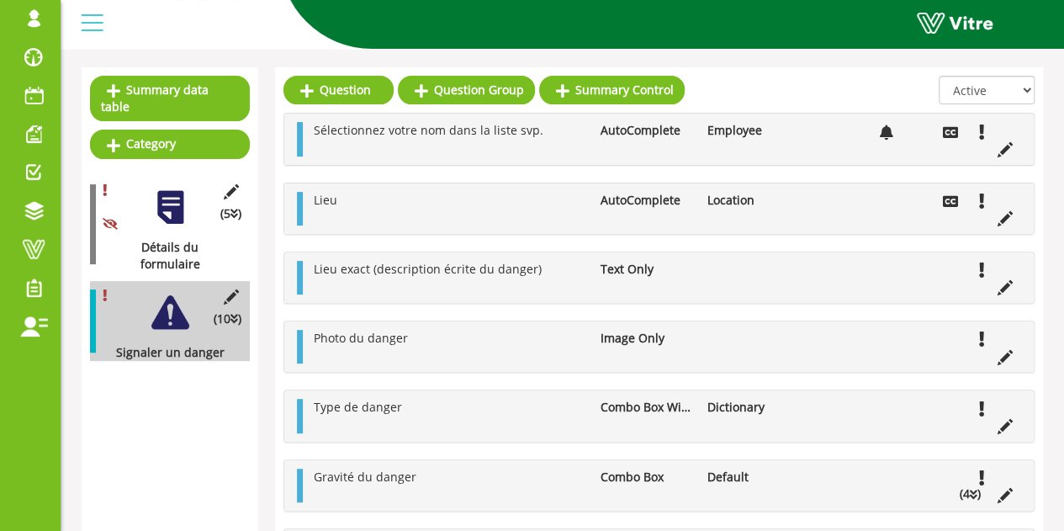
scroll to position [168, 0]
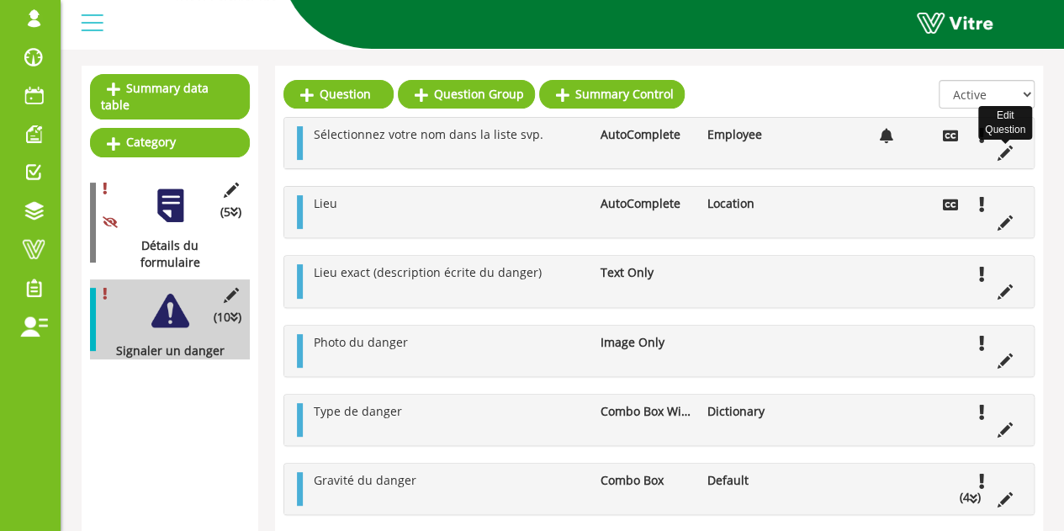
click at [1009, 152] on icon at bounding box center [1004, 152] width 15 height 15
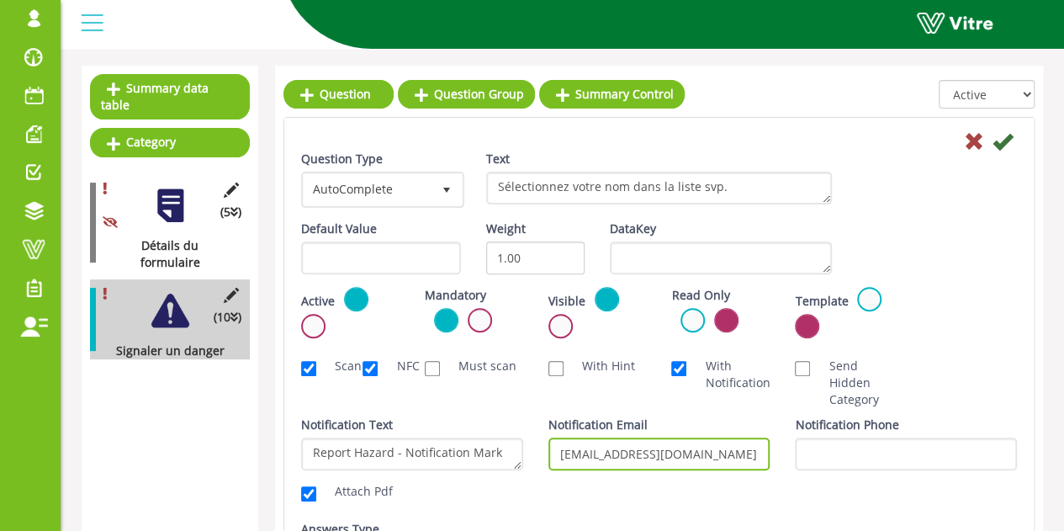
drag, startPoint x: 727, startPoint y: 455, endPoint x: 530, endPoint y: 455, distance: 197.6
click at [530, 455] on div "Notification Text Report Hazard - Notification Mark Attach Pdf Notification Ema…" at bounding box center [658, 462] width 741 height 92
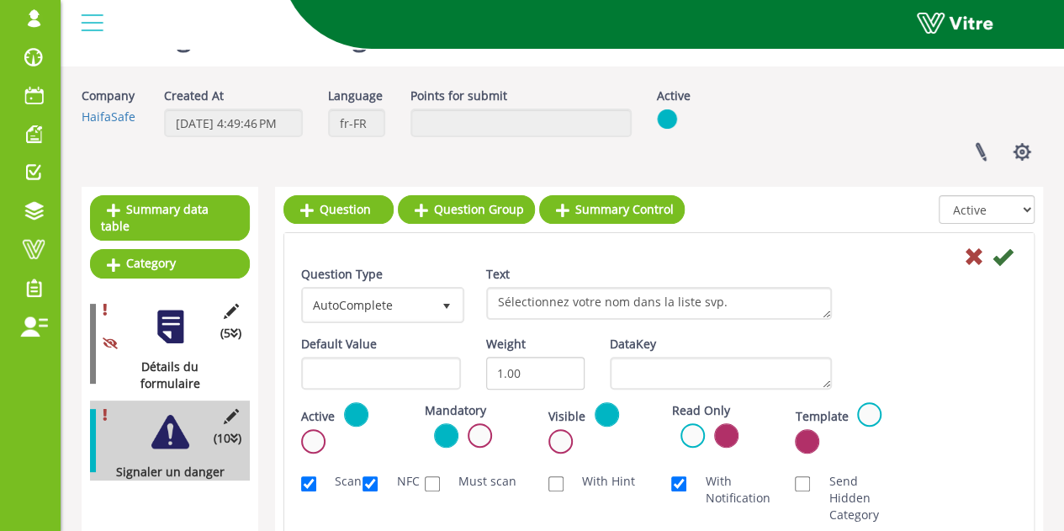
scroll to position [0, 0]
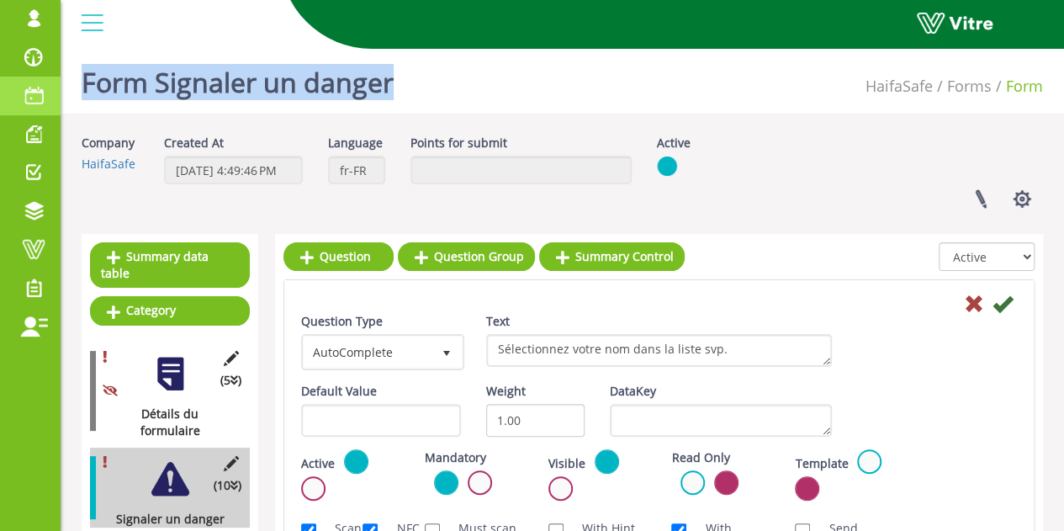
drag, startPoint x: 418, startPoint y: 75, endPoint x: 57, endPoint y: 84, distance: 360.8
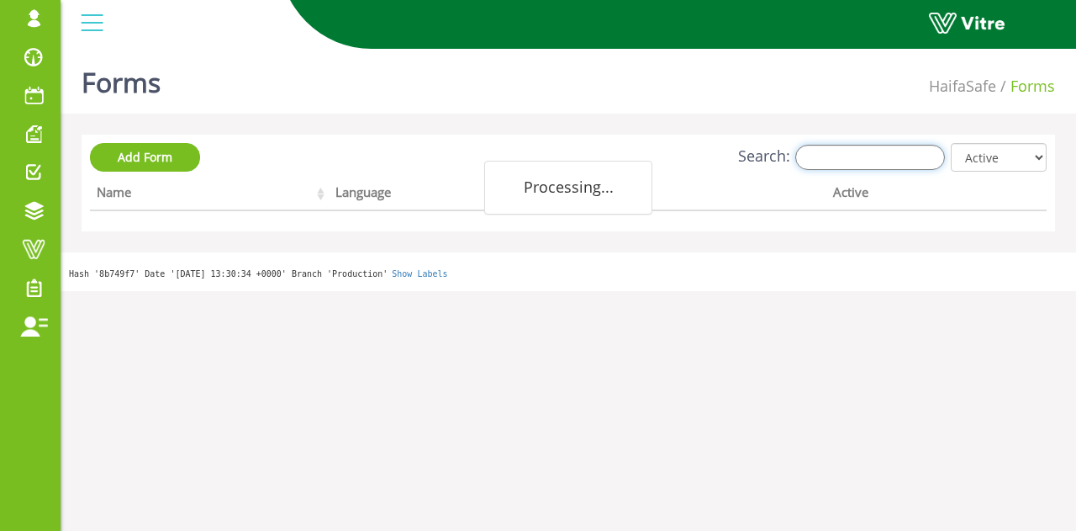
click at [837, 161] on input "Search:" at bounding box center [870, 157] width 150 height 25
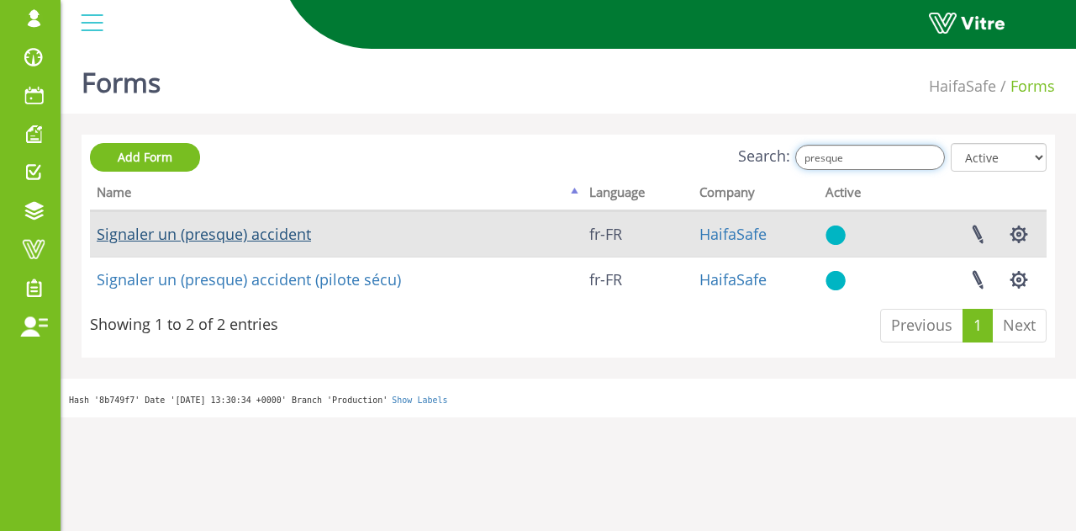
type input "presque"
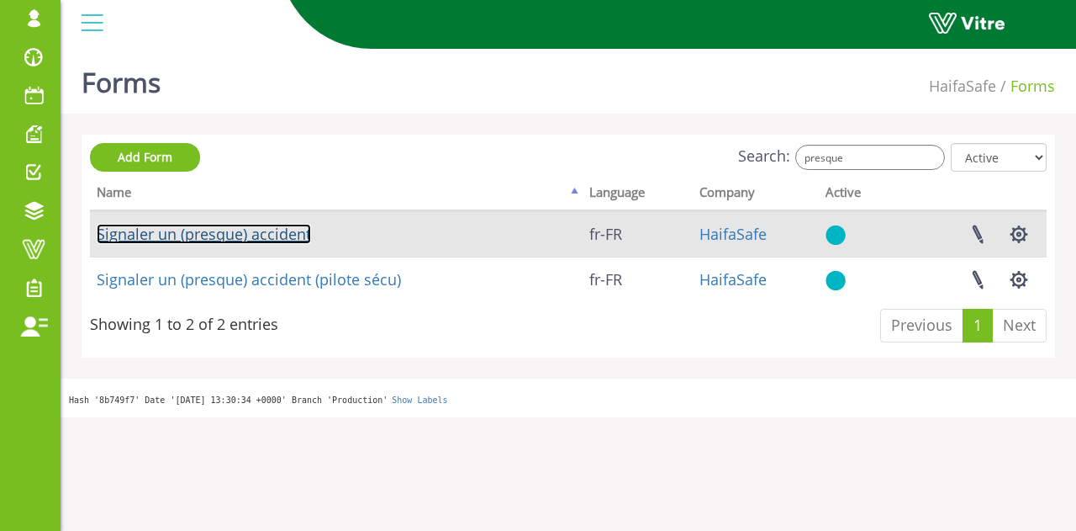
click at [276, 230] on link "Signaler un (presque) accident" at bounding box center [204, 234] width 214 height 20
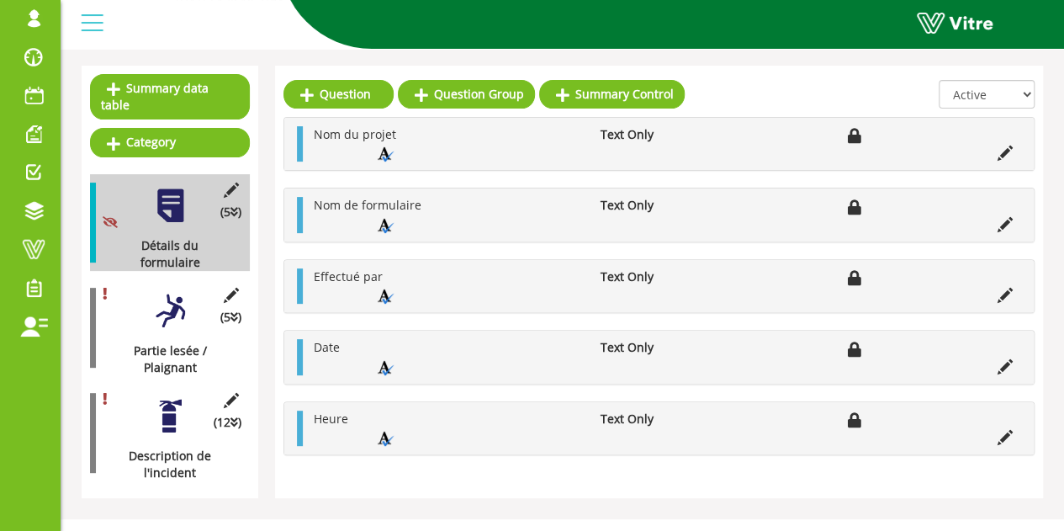
click at [180, 292] on div at bounding box center [170, 311] width 38 height 38
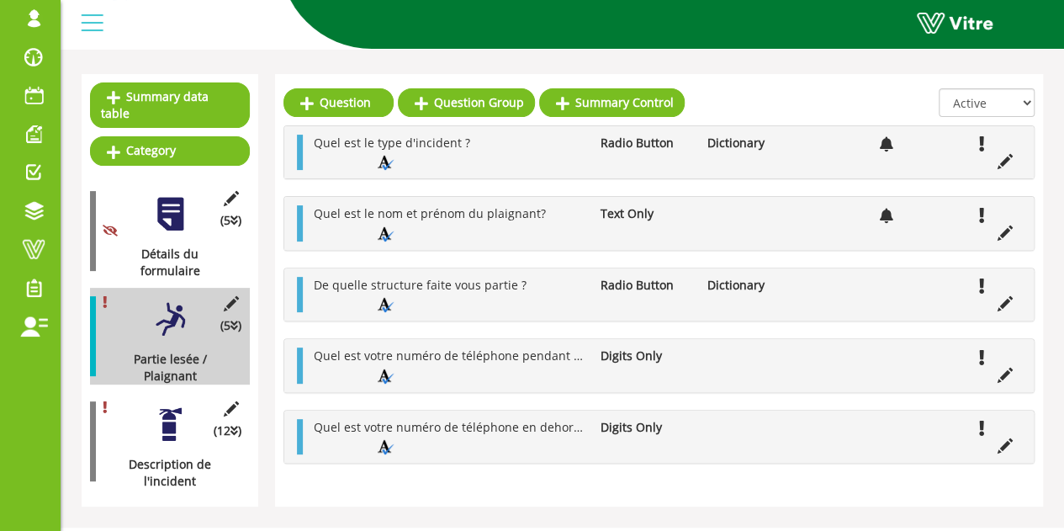
scroll to position [168, 0]
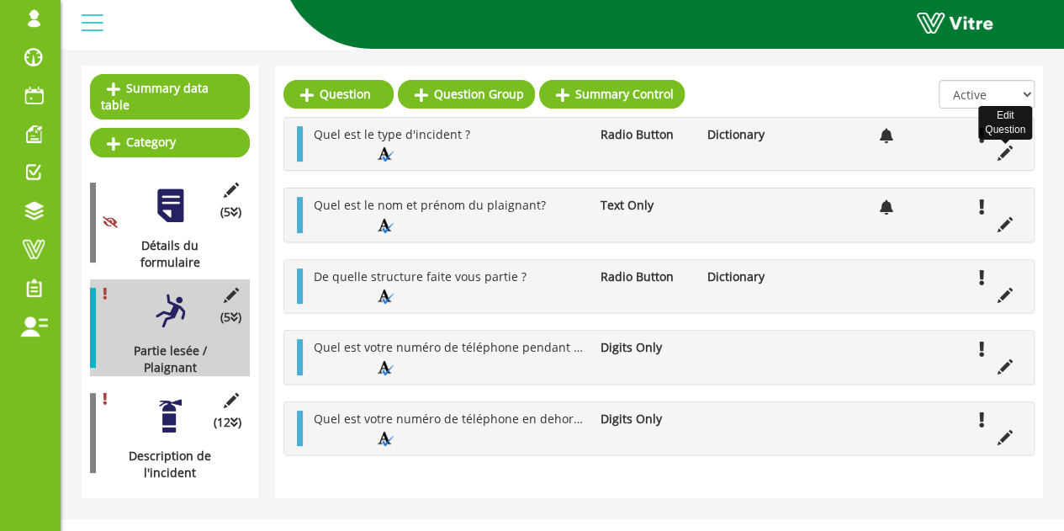
click at [1010, 154] on icon at bounding box center [1004, 152] width 15 height 15
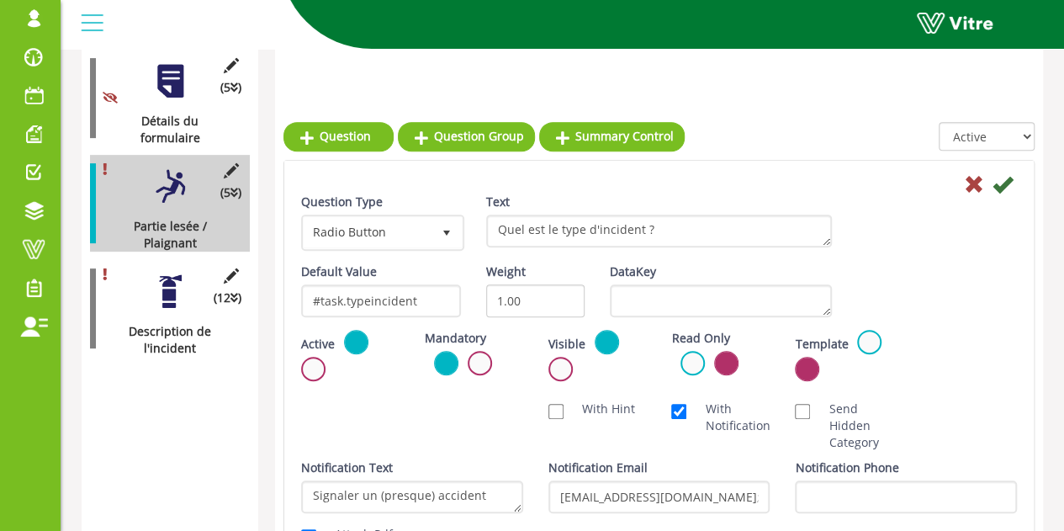
scroll to position [0, 0]
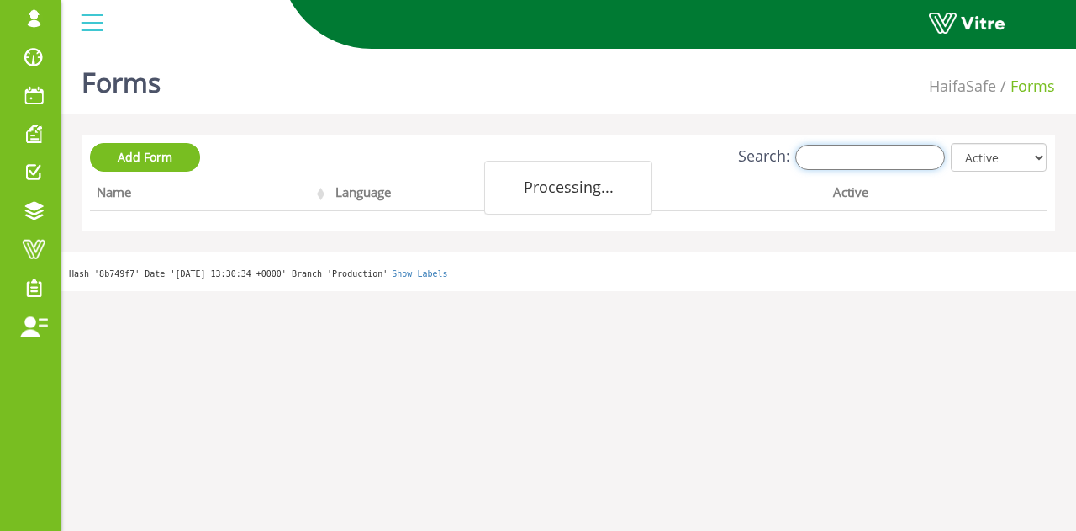
click at [895, 161] on input "Search:" at bounding box center [870, 157] width 150 height 25
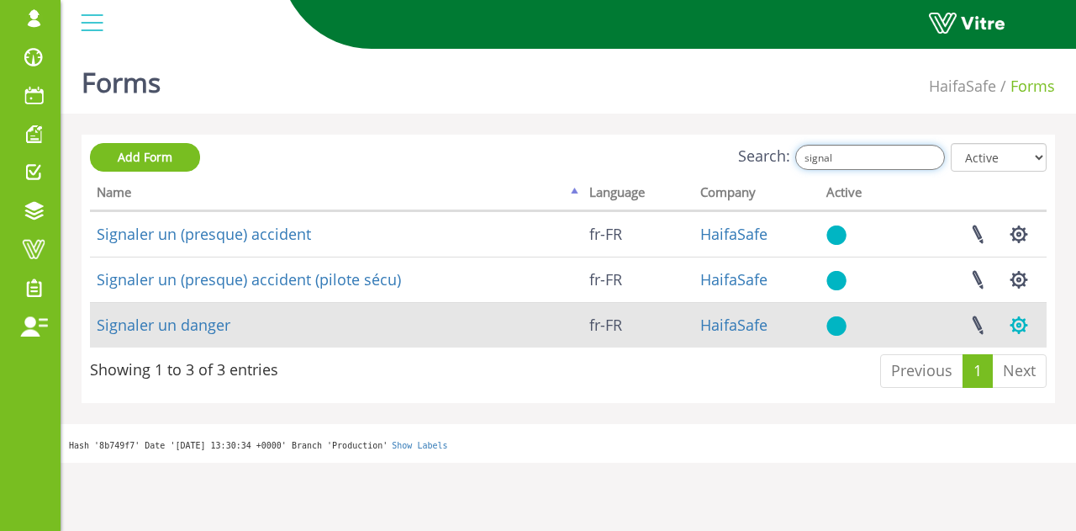
type input "signal"
click at [1022, 324] on button "button" at bounding box center [1019, 325] width 42 height 45
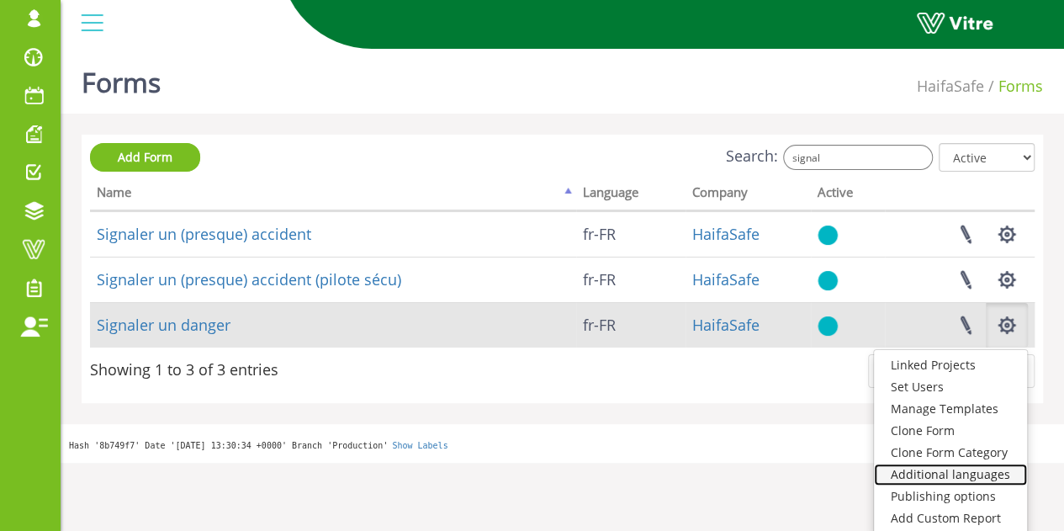
click at [959, 477] on link "Additional languages" at bounding box center [950, 474] width 153 height 22
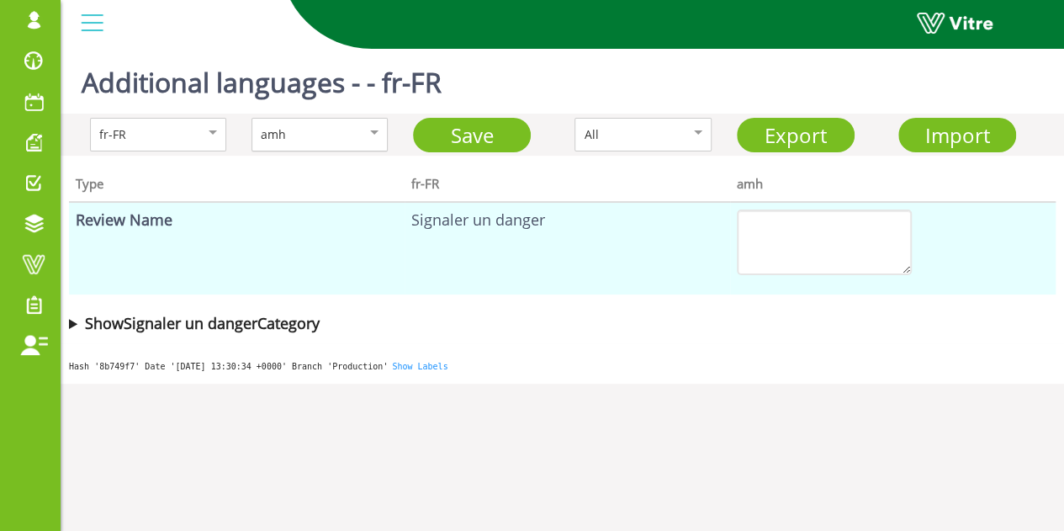
click at [336, 135] on div "amh" at bounding box center [302, 134] width 82 height 18
click at [276, 319] on b "Show Signaler un danger Category" at bounding box center [202, 323] width 235 height 20
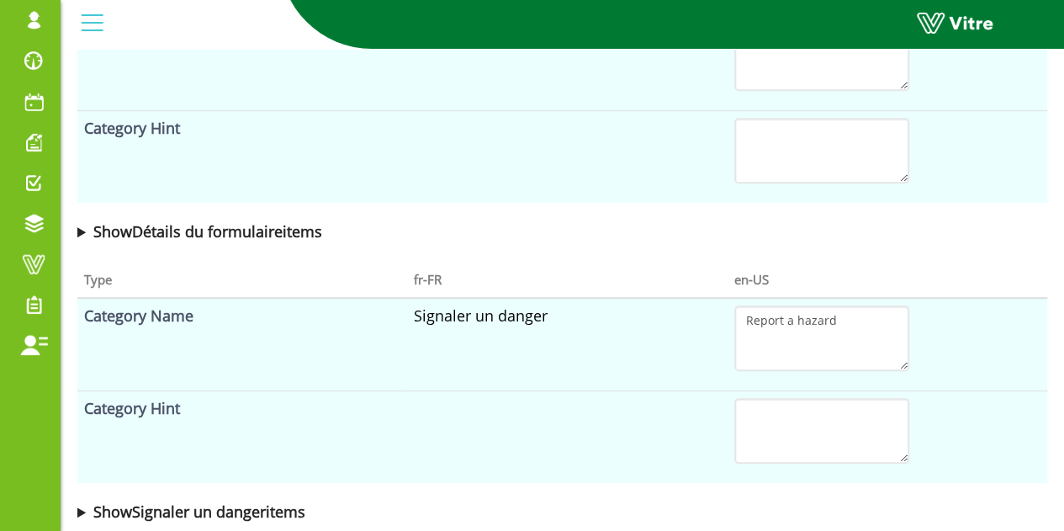
scroll to position [412, 0]
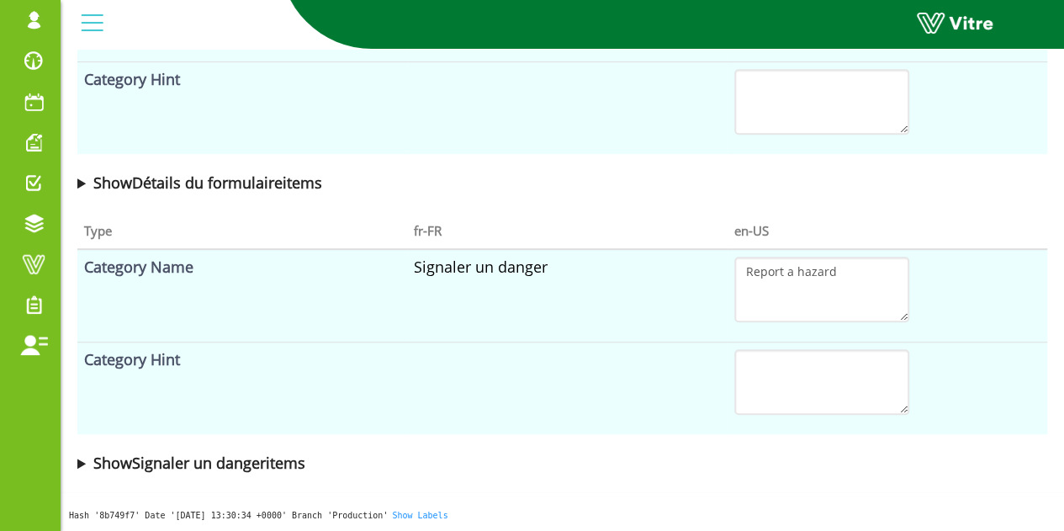
drag, startPoint x: 263, startPoint y: 453, endPoint x: 266, endPoint y: 462, distance: 8.8
click at [263, 454] on b "Show Signaler un danger items" at bounding box center [199, 462] width 212 height 20
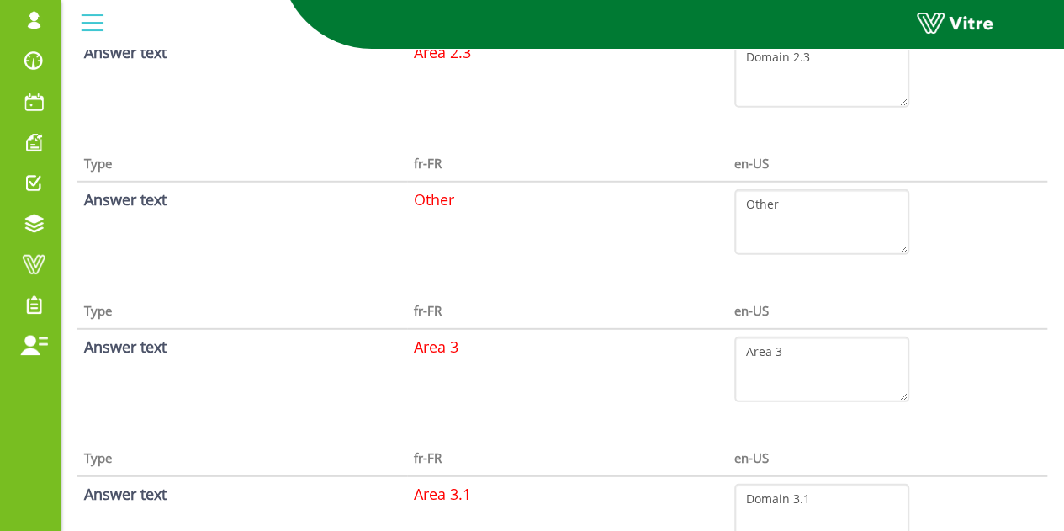
scroll to position [2346, 0]
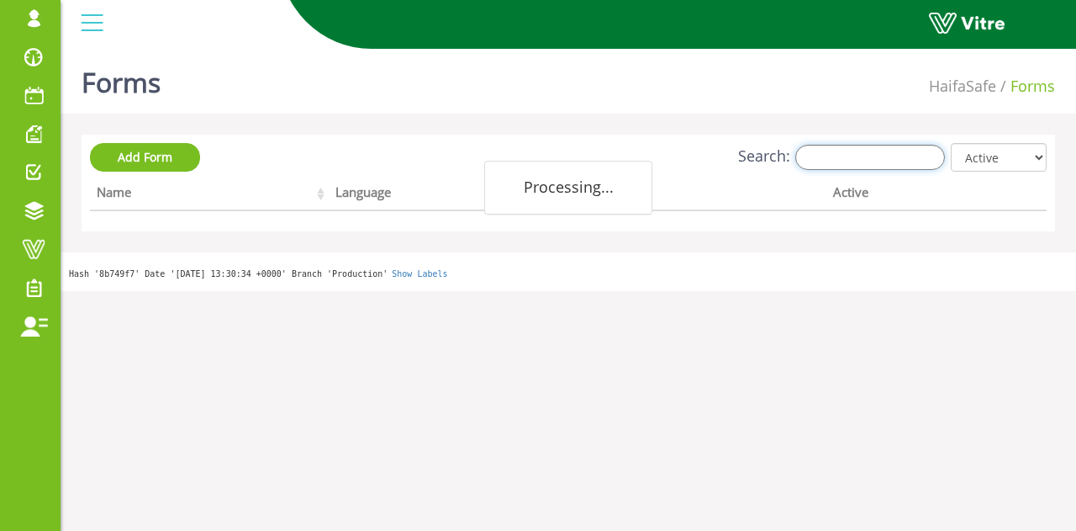
drag, startPoint x: 885, startPoint y: 166, endPoint x: 878, endPoint y: 157, distance: 11.3
click at [885, 165] on input "Search:" at bounding box center [870, 157] width 150 height 25
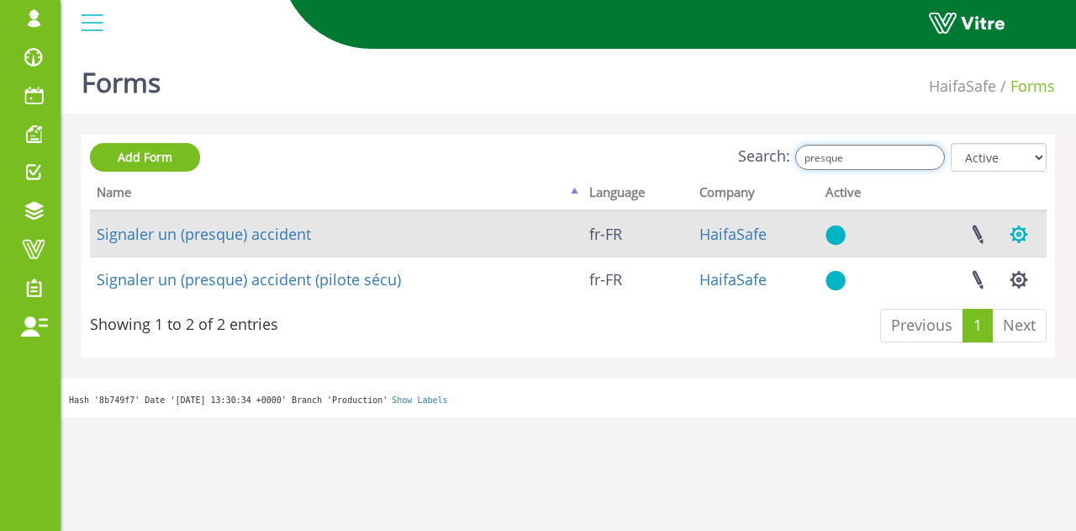
type input "presque"
click at [1021, 225] on button "button" at bounding box center [1019, 234] width 42 height 45
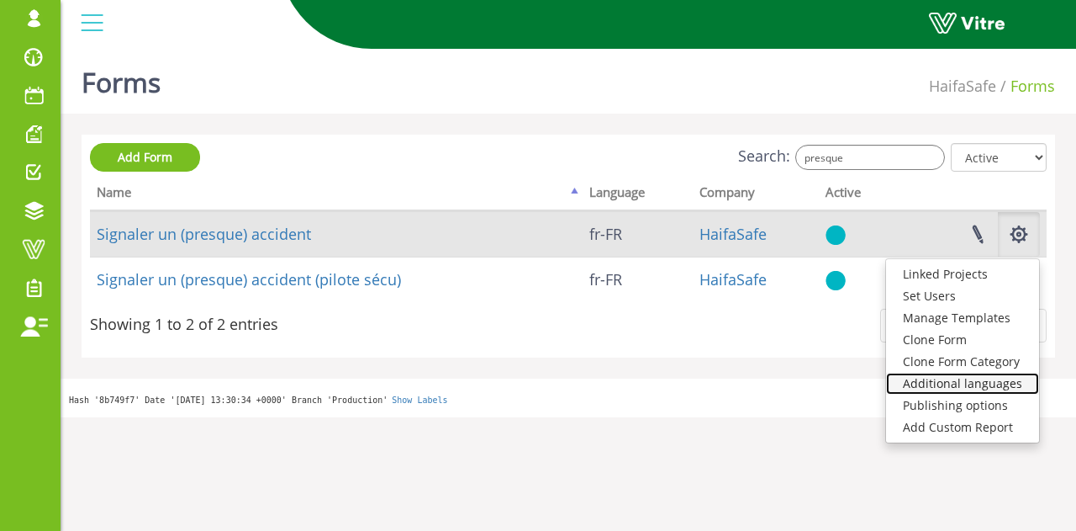
click at [969, 375] on link "Additional languages" at bounding box center [962, 383] width 153 height 22
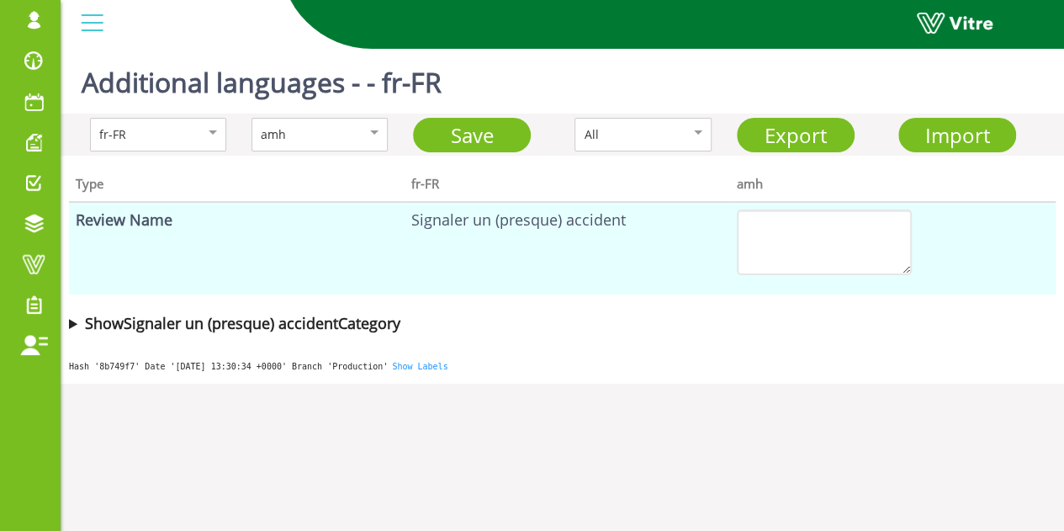
click at [351, 319] on b "Show Signaler un (presque) accident Category" at bounding box center [242, 323] width 315 height 20
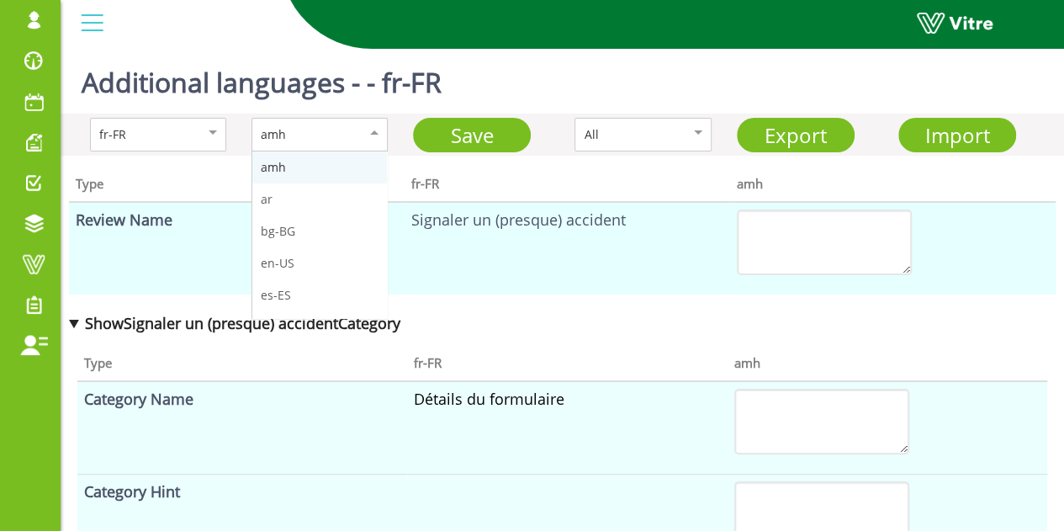
click at [330, 135] on div "amh" at bounding box center [302, 134] width 82 height 18
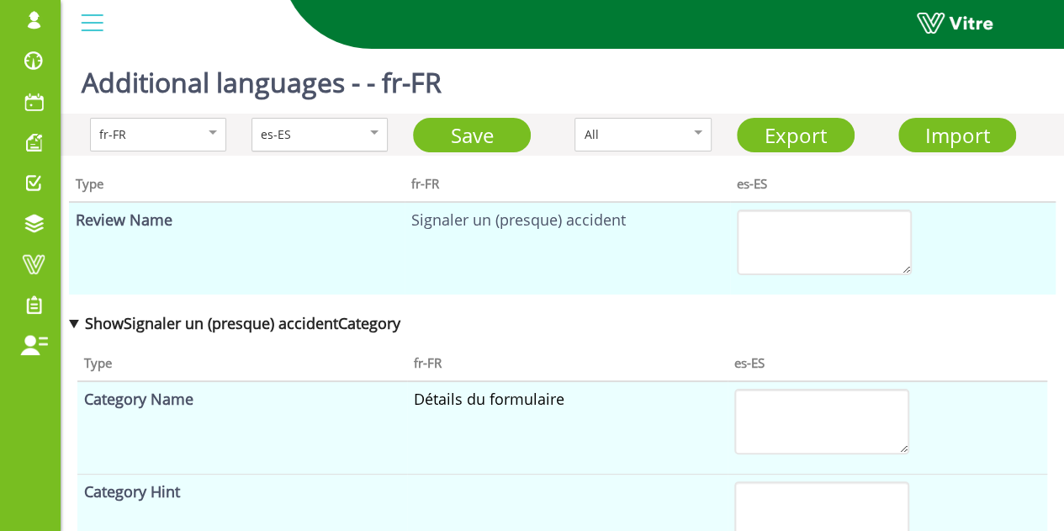
click at [306, 142] on div "es-ES" at bounding box center [302, 134] width 82 height 18
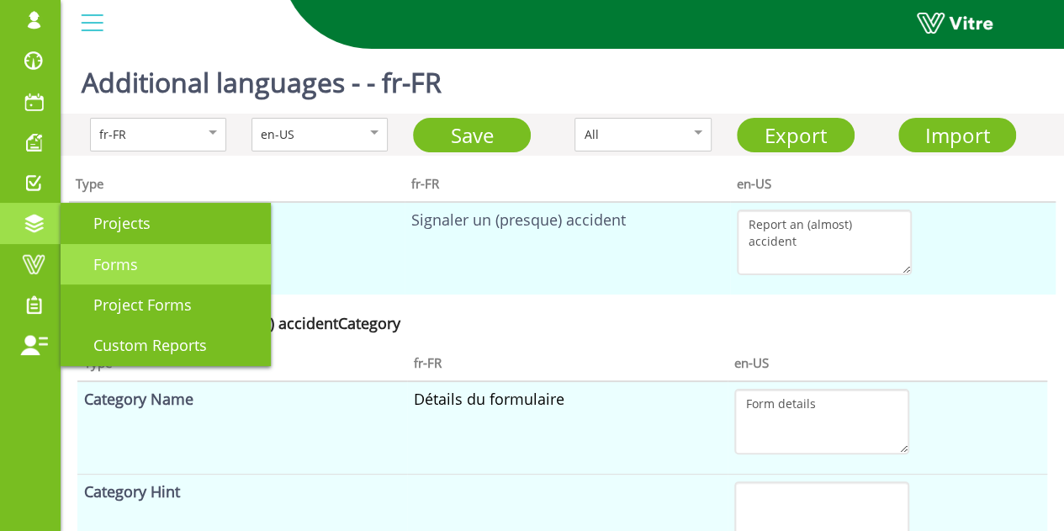
click at [129, 246] on link "Forms" at bounding box center [166, 264] width 210 height 40
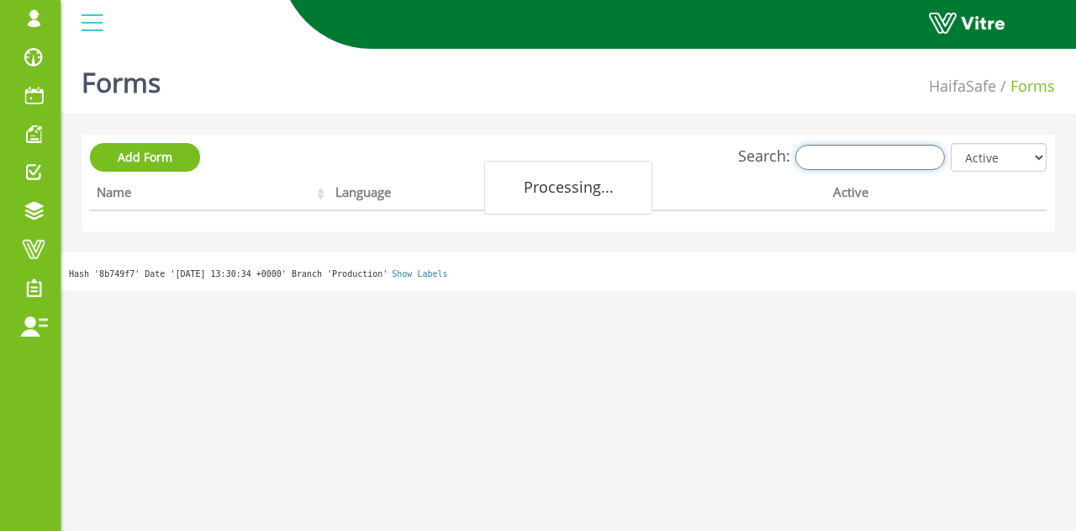
click at [841, 155] on input "Search:" at bounding box center [870, 157] width 150 height 25
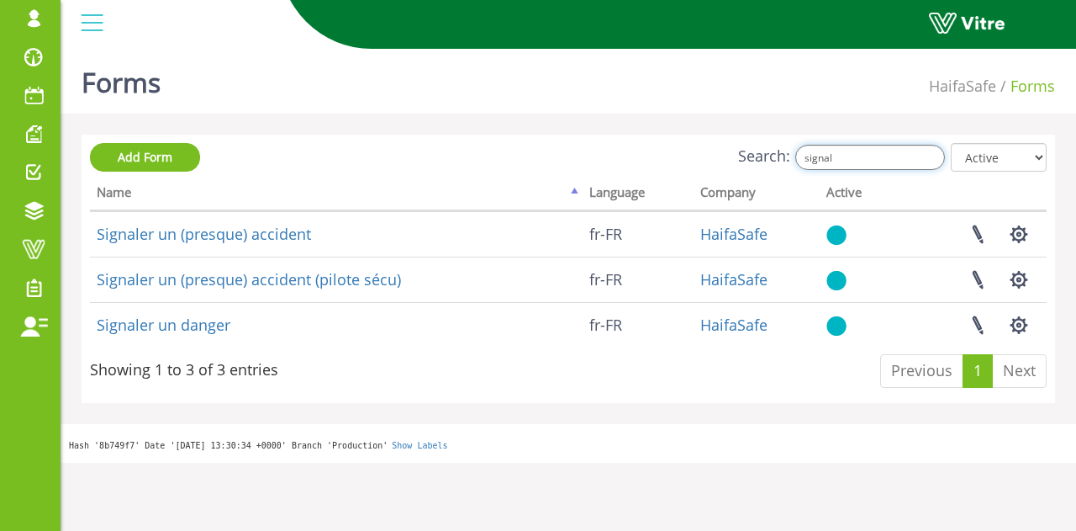
drag, startPoint x: 857, startPoint y: 157, endPoint x: 743, endPoint y: 171, distance: 114.3
click at [780, 159] on label "Search: signal" at bounding box center [841, 157] width 207 height 25
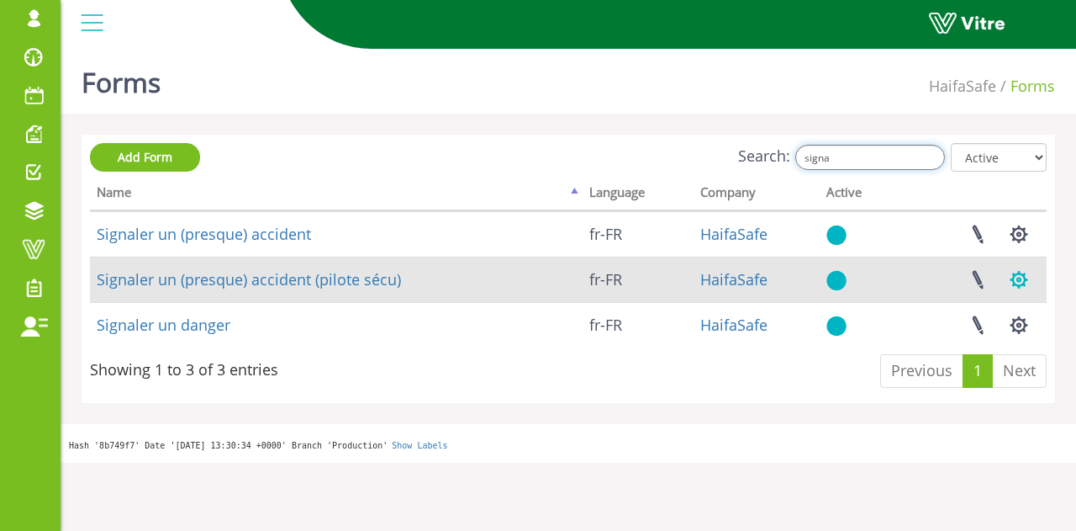
type input "signa"
click at [1021, 278] on button "button" at bounding box center [1019, 279] width 42 height 45
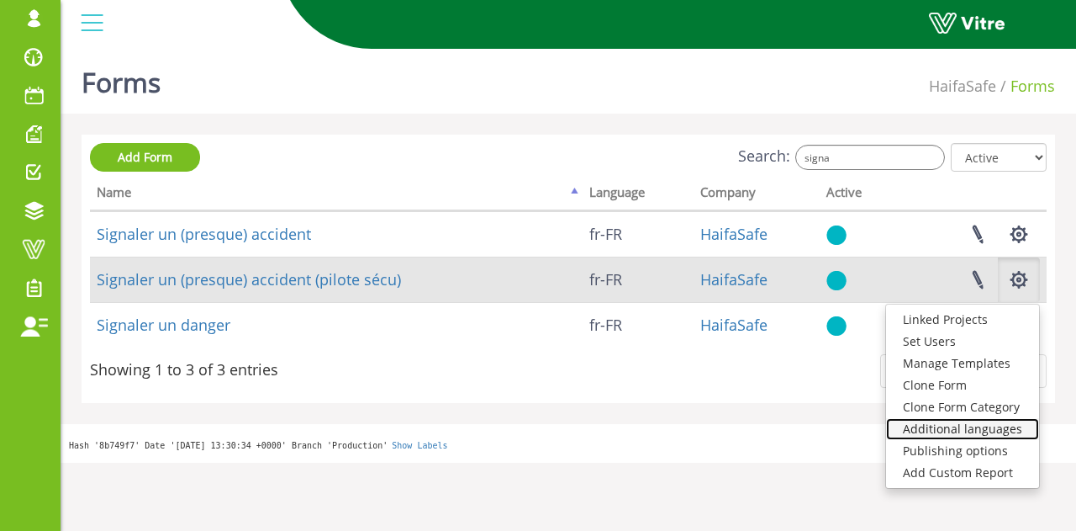
click at [969, 423] on link "Additional languages" at bounding box center [962, 429] width 153 height 22
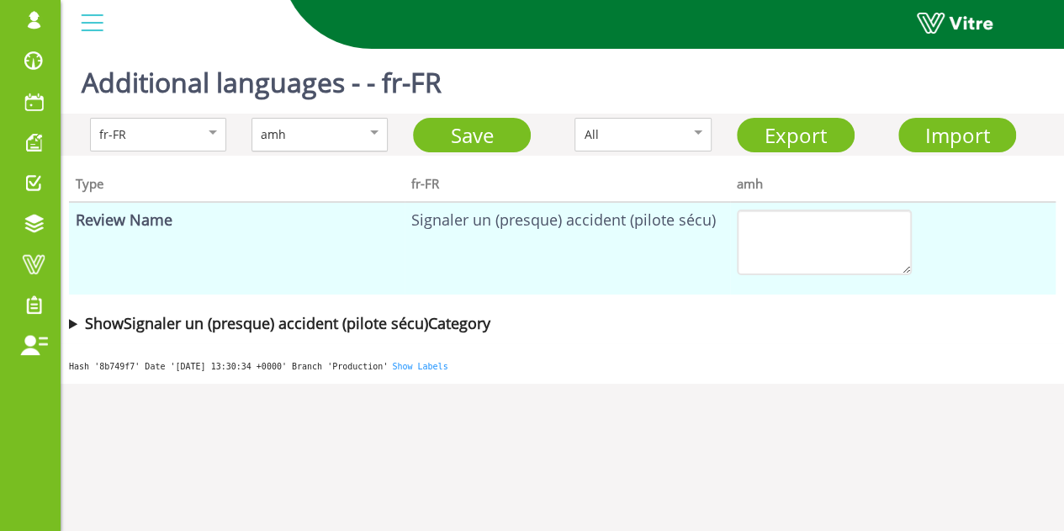
click at [337, 138] on div "amh" at bounding box center [302, 134] width 82 height 18
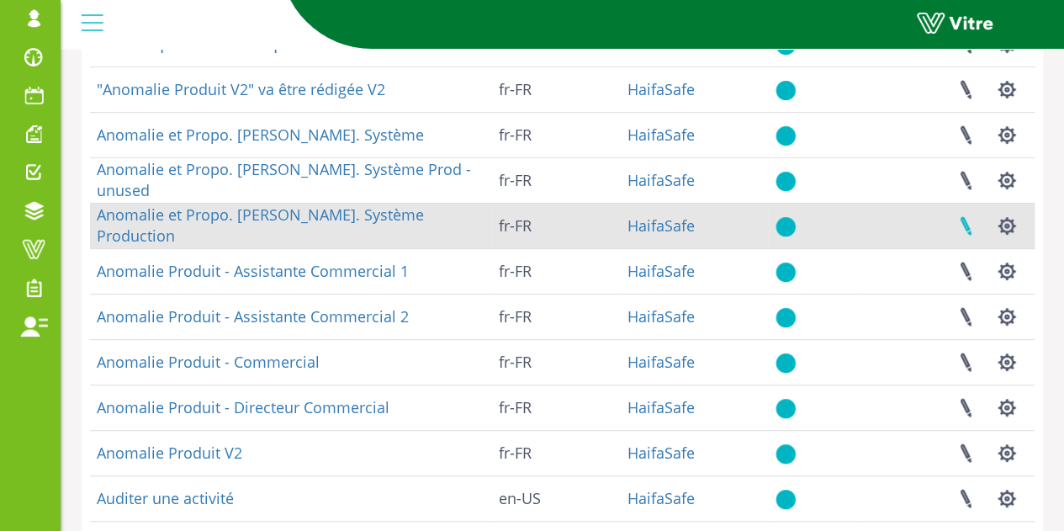
scroll to position [476, 0]
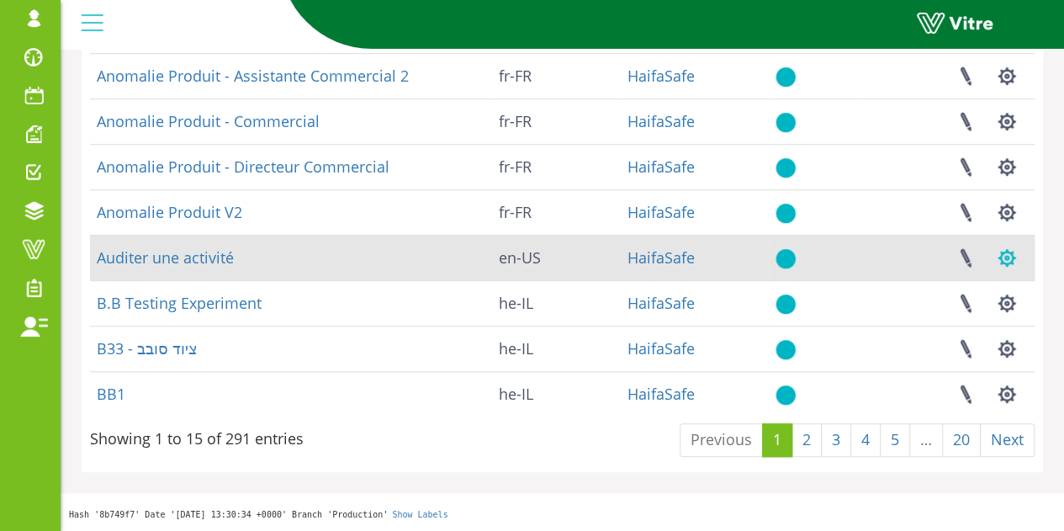
click at [1008, 253] on button "button" at bounding box center [1006, 257] width 42 height 45
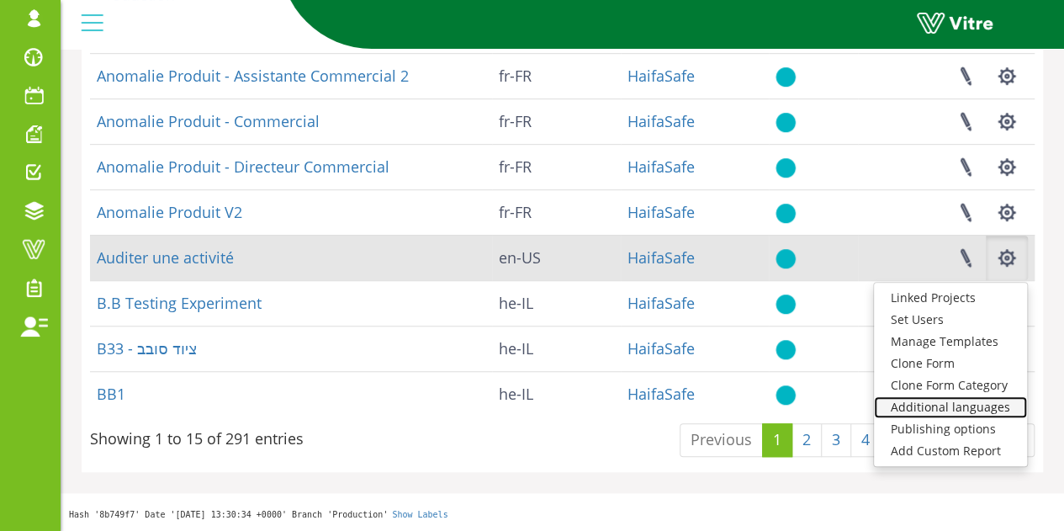
click at [950, 408] on link "Additional languages" at bounding box center [950, 407] width 153 height 22
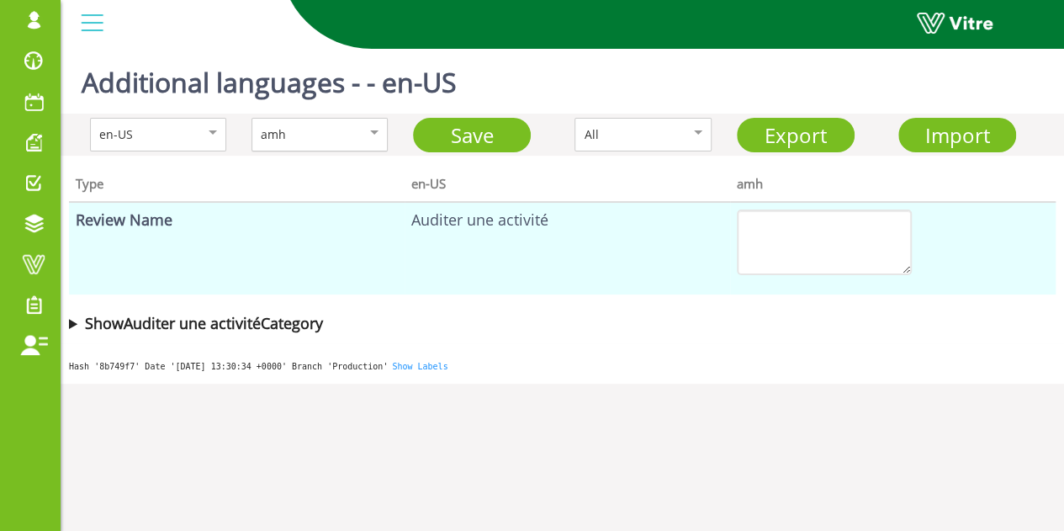
click at [282, 137] on div "amh" at bounding box center [302, 134] width 82 height 18
drag, startPoint x: 654, startPoint y: 226, endPoint x: 390, endPoint y: 216, distance: 264.2
click at [390, 216] on tr "Review Name Auditer une activité" at bounding box center [562, 248] width 986 height 92
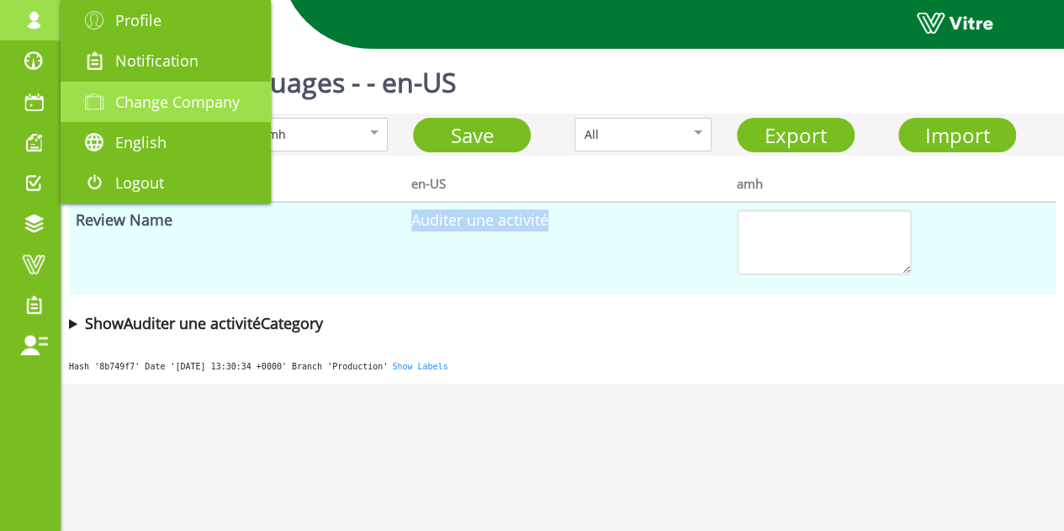
click at [131, 96] on span "Change Company" at bounding box center [177, 102] width 124 height 20
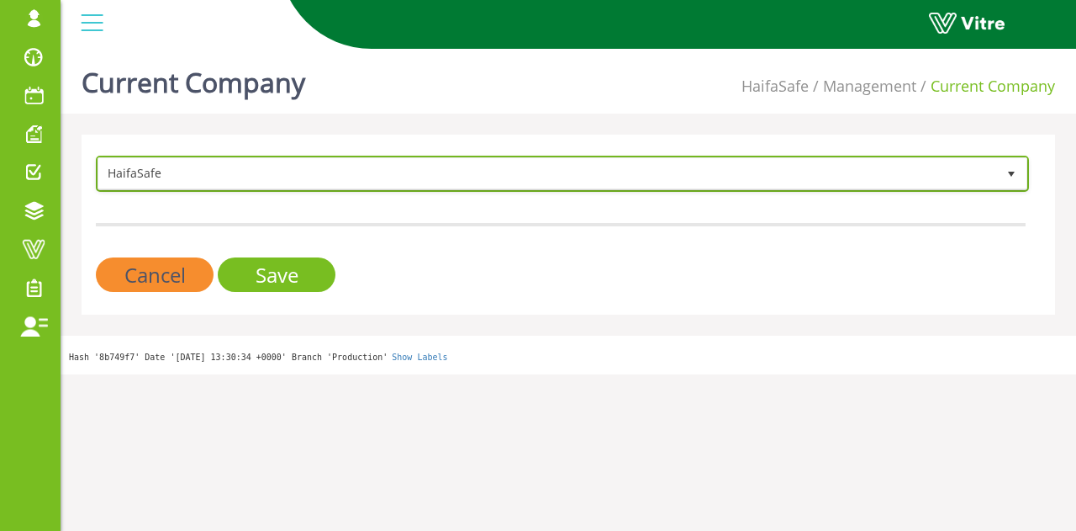
click at [212, 177] on span "HaifaSafe" at bounding box center [547, 173] width 898 height 30
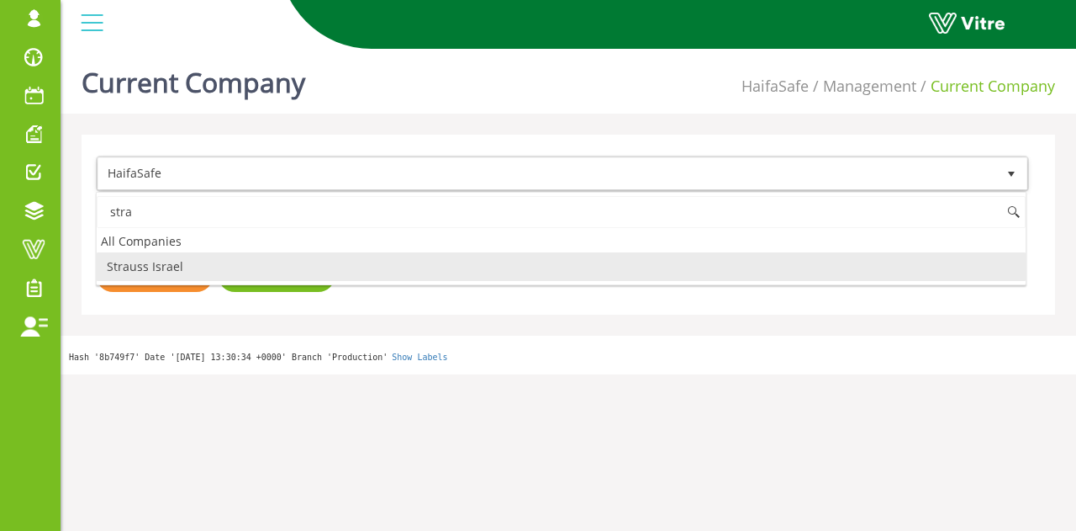
click at [170, 256] on li "Strauss Israel" at bounding box center [561, 266] width 929 height 29
type input "stra"
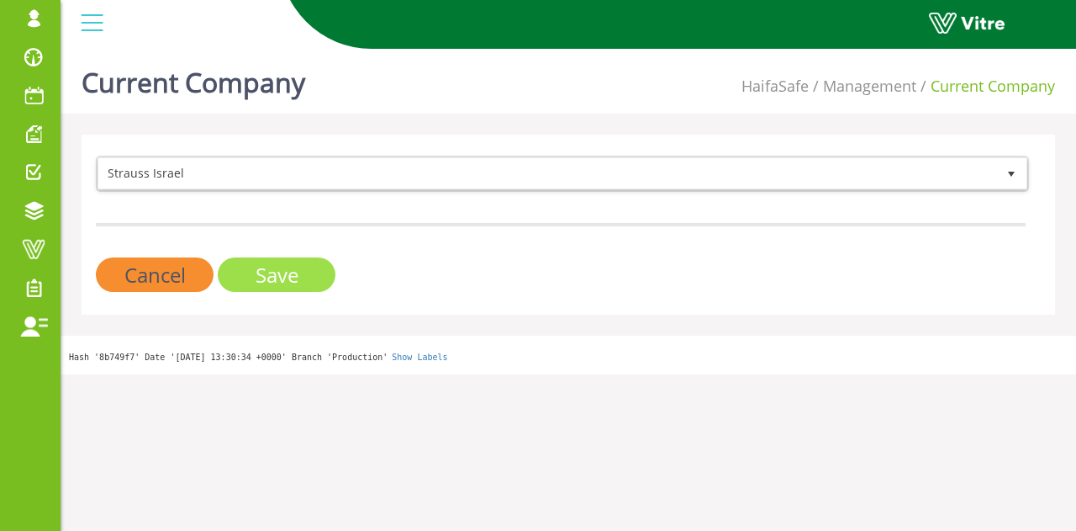
click at [281, 268] on input "Save" at bounding box center [277, 274] width 118 height 34
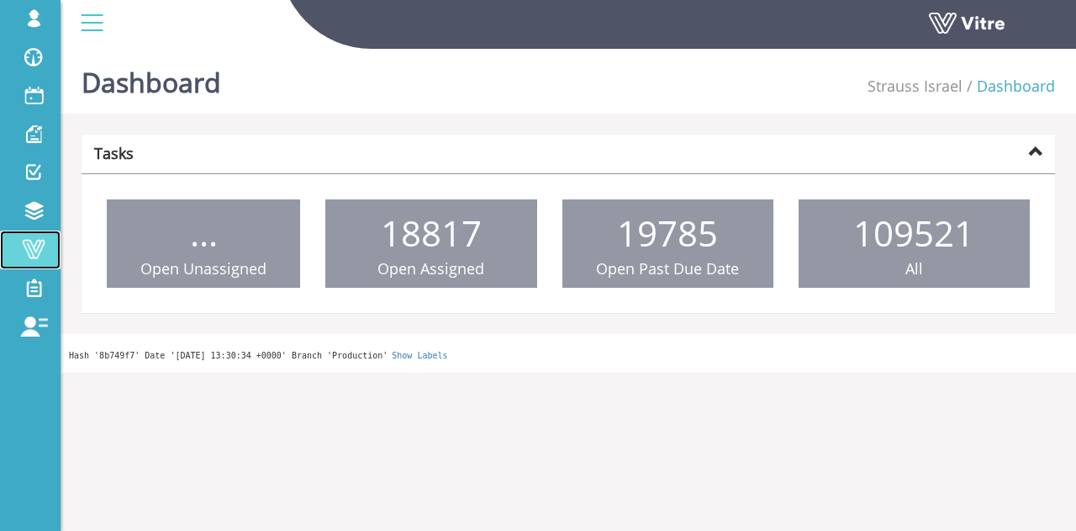
click at [40, 256] on span at bounding box center [34, 249] width 42 height 20
